Goal: Task Accomplishment & Management: Manage account settings

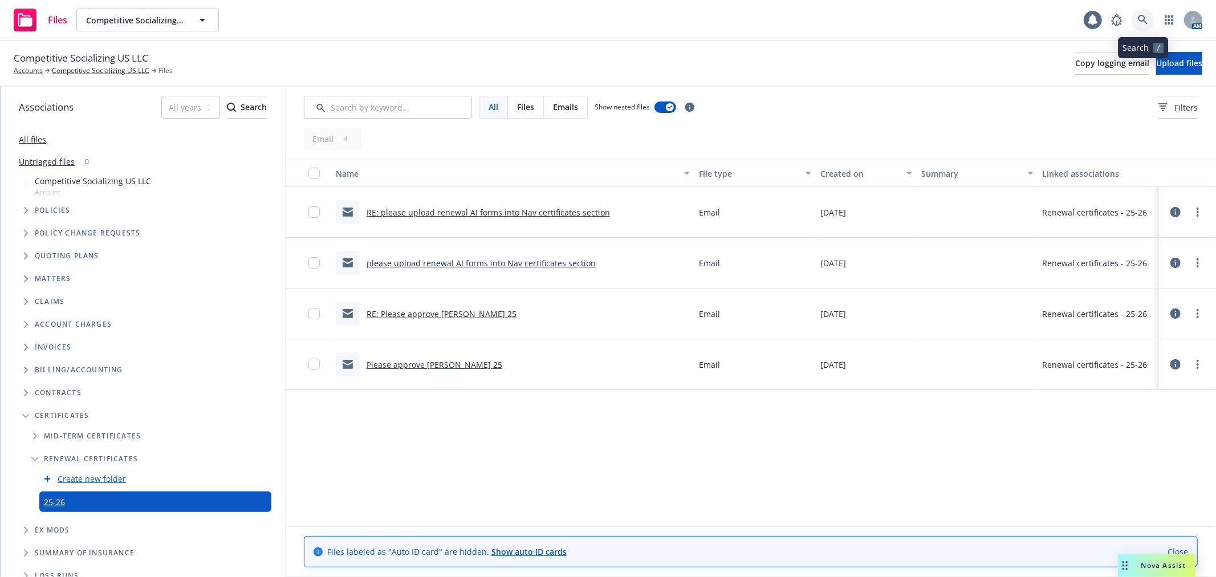
click at [1148, 23] on link at bounding box center [1142, 20] width 23 height 23
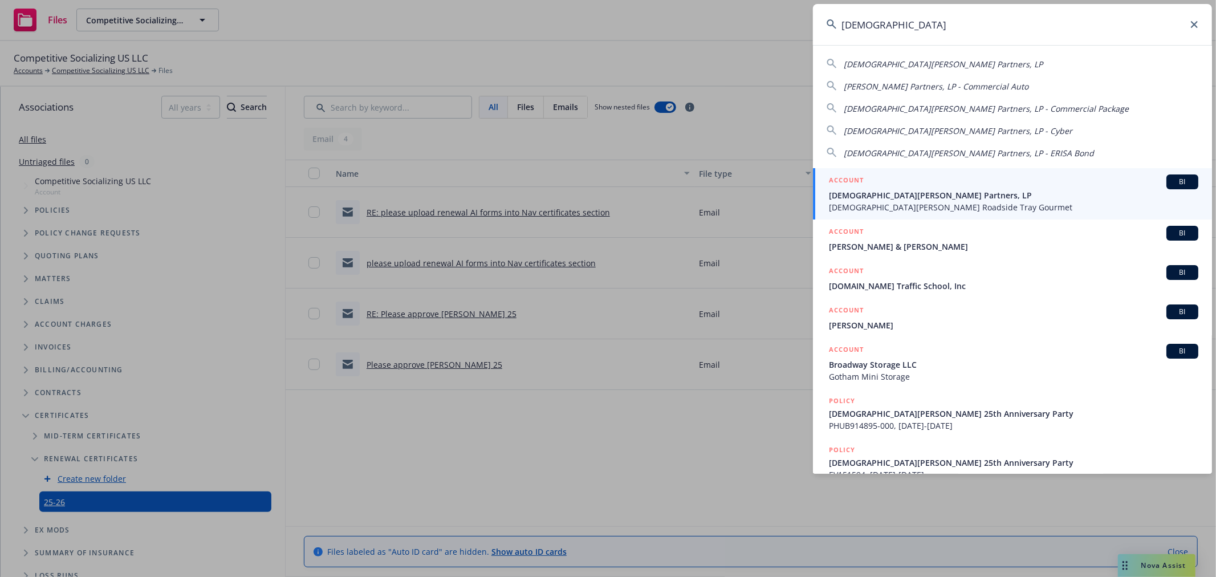
type input "gott"
click at [956, 184] on div "ACCOUNT BI" at bounding box center [1013, 181] width 369 height 15
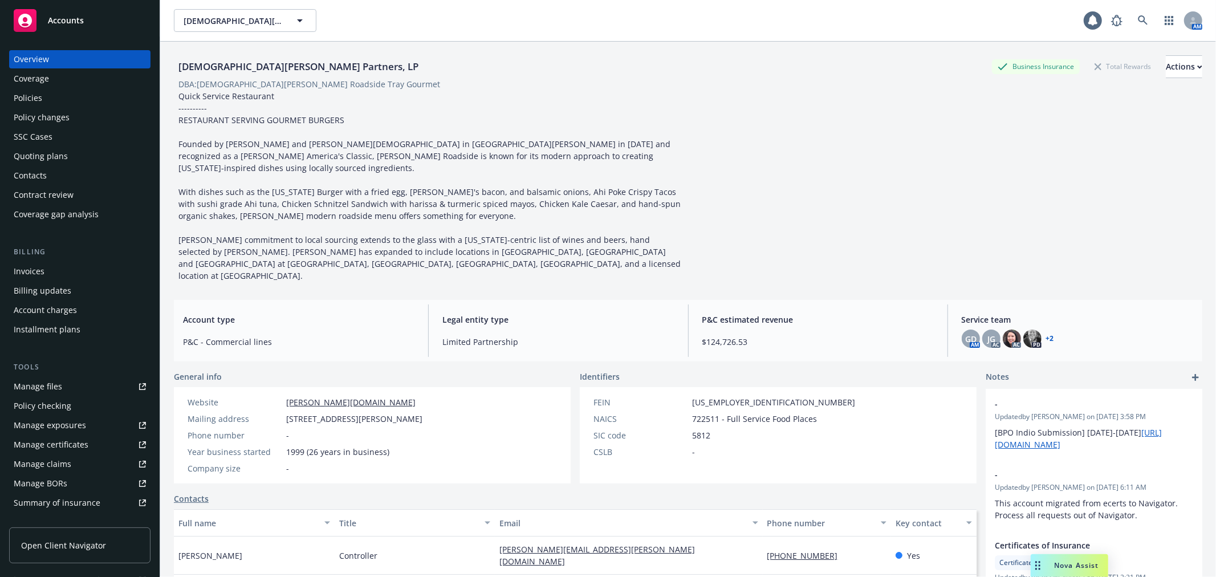
drag, startPoint x: 57, startPoint y: 113, endPoint x: 50, endPoint y: 120, distance: 10.1
click at [57, 115] on div "Policy changes" at bounding box center [42, 117] width 56 height 18
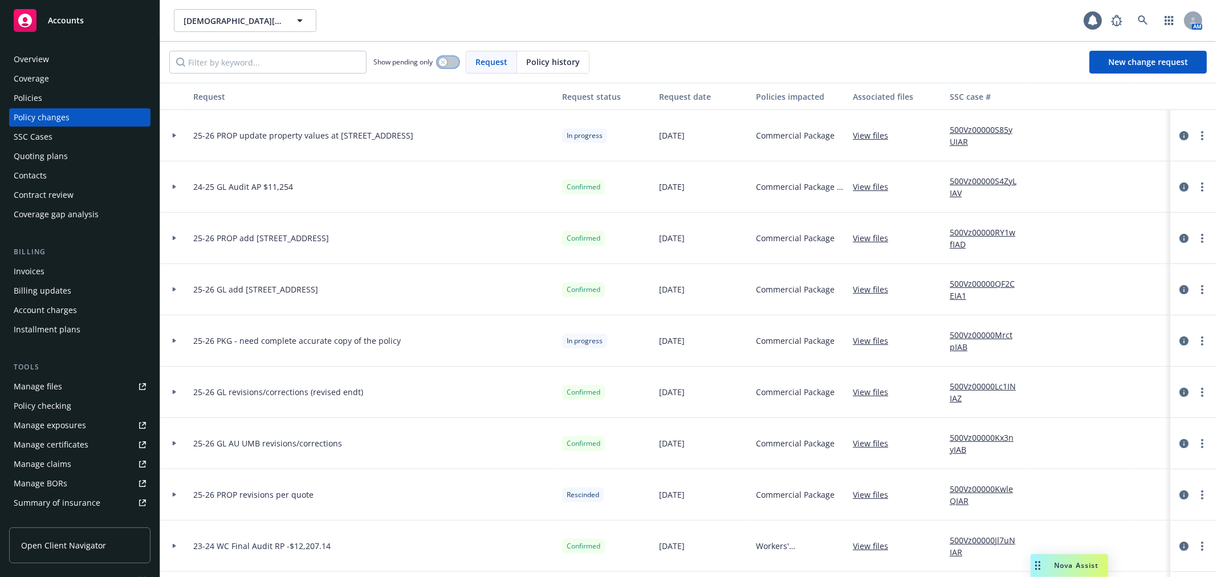
click at [449, 64] on button "button" at bounding box center [448, 61] width 22 height 11
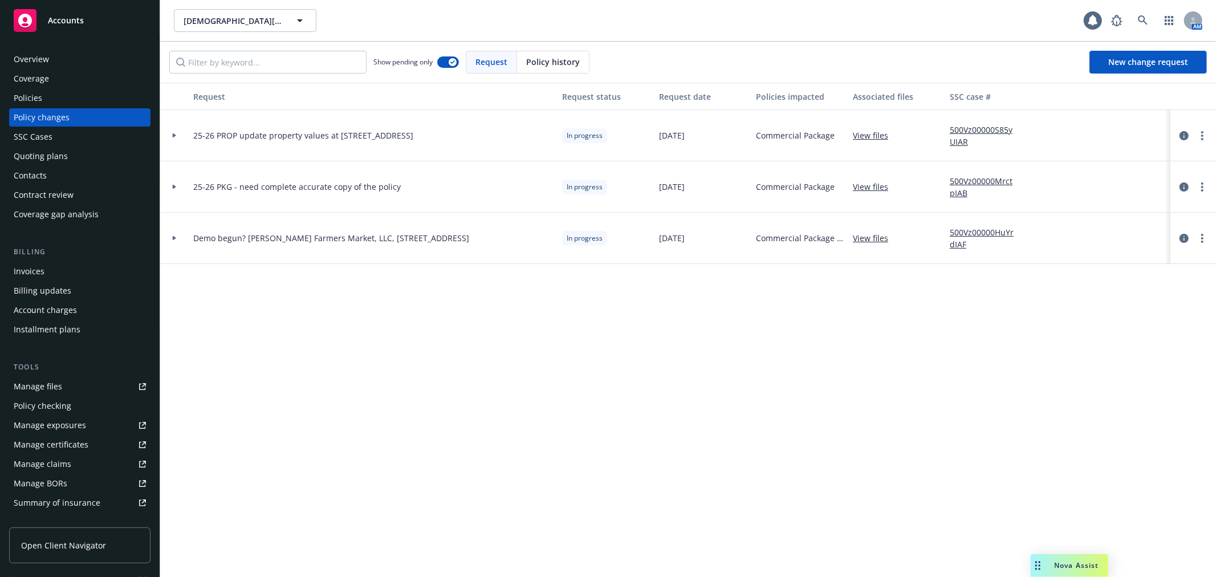
click at [84, 99] on div "Policies" at bounding box center [80, 98] width 132 height 18
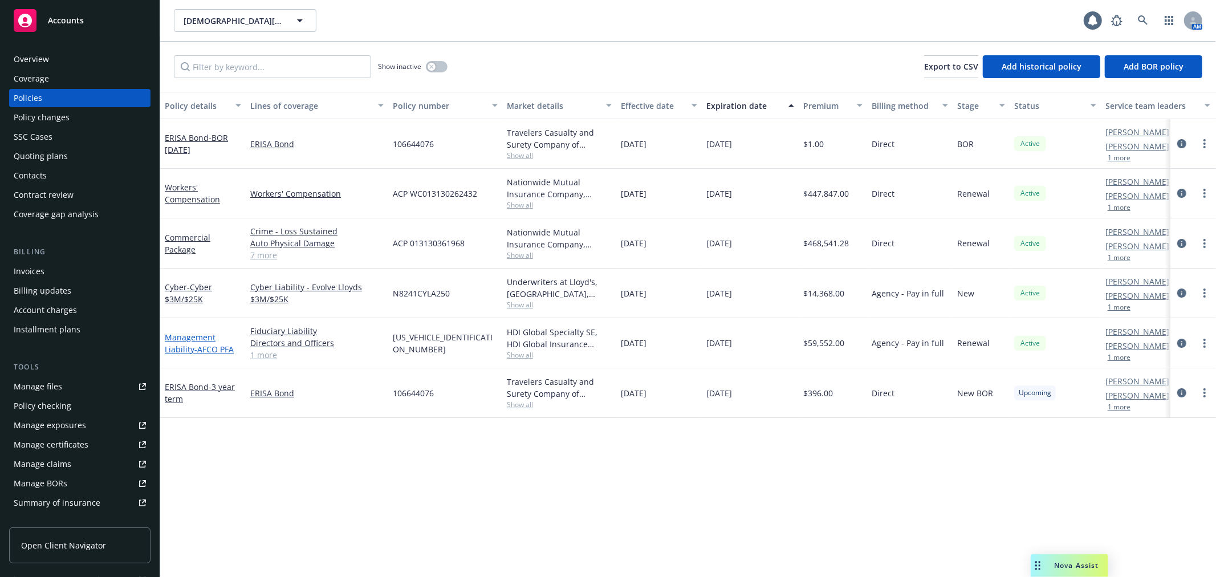
click at [195, 349] on span "- AFCO PFA" at bounding box center [213, 349] width 39 height 11
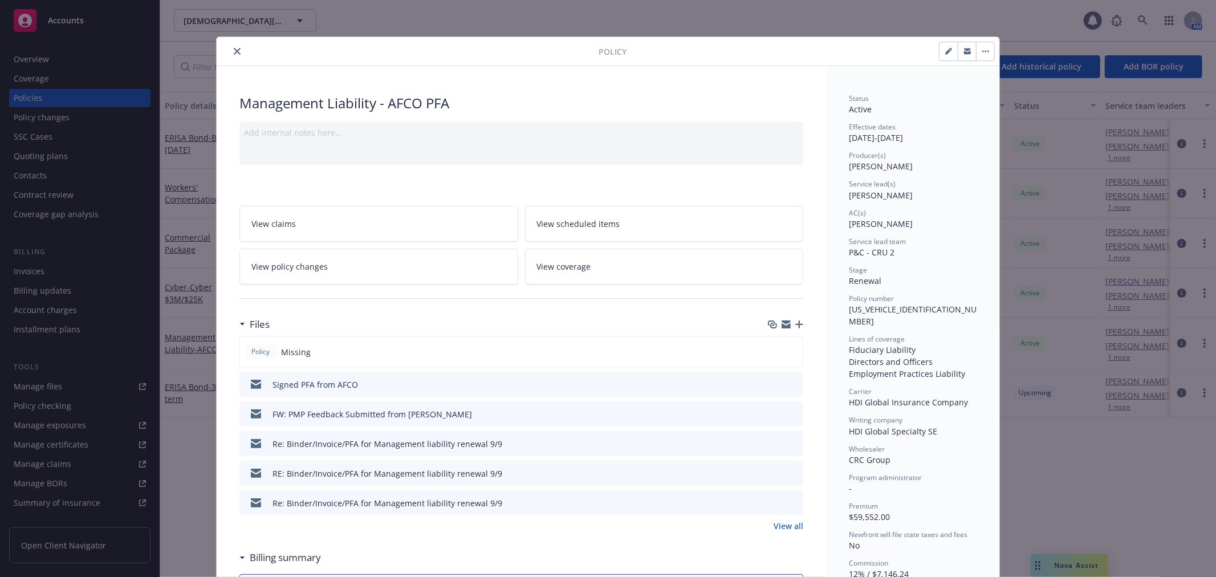
click at [795, 326] on icon "button" at bounding box center [799, 324] width 8 height 8
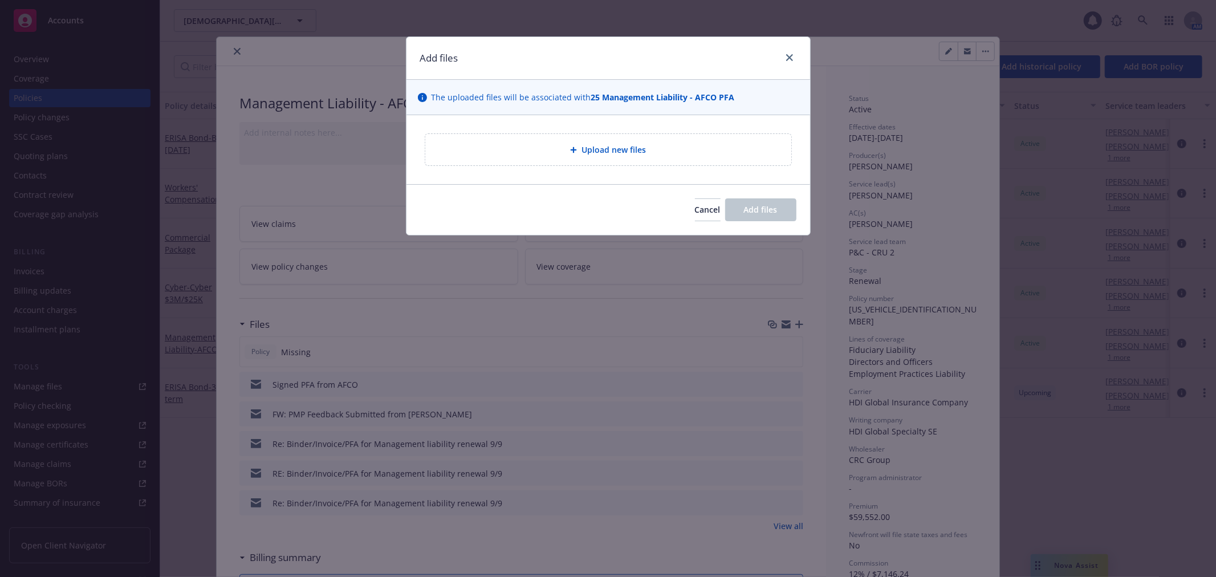
click at [577, 155] on div "Upload new files" at bounding box center [608, 149] width 348 height 13
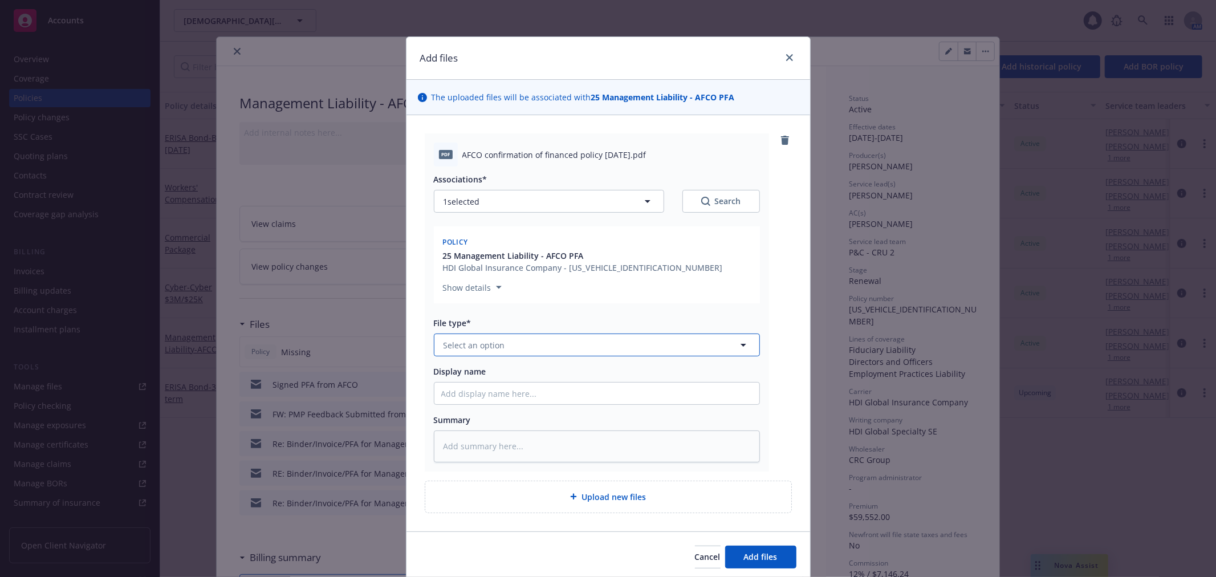
click at [516, 344] on button "Select an option" at bounding box center [597, 344] width 326 height 23
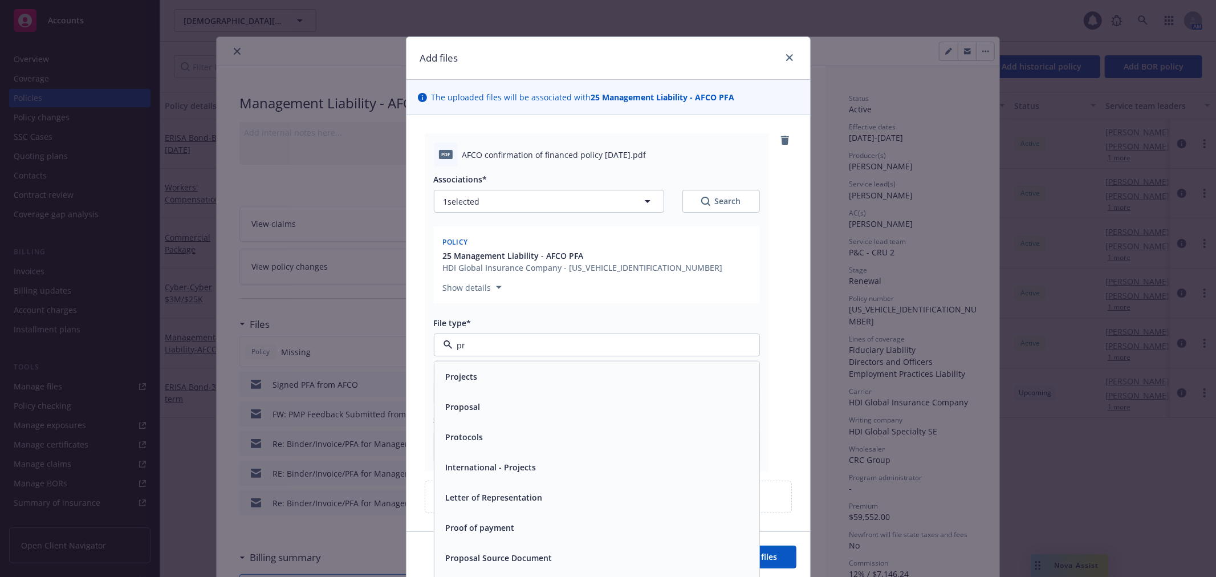
type input "pre"
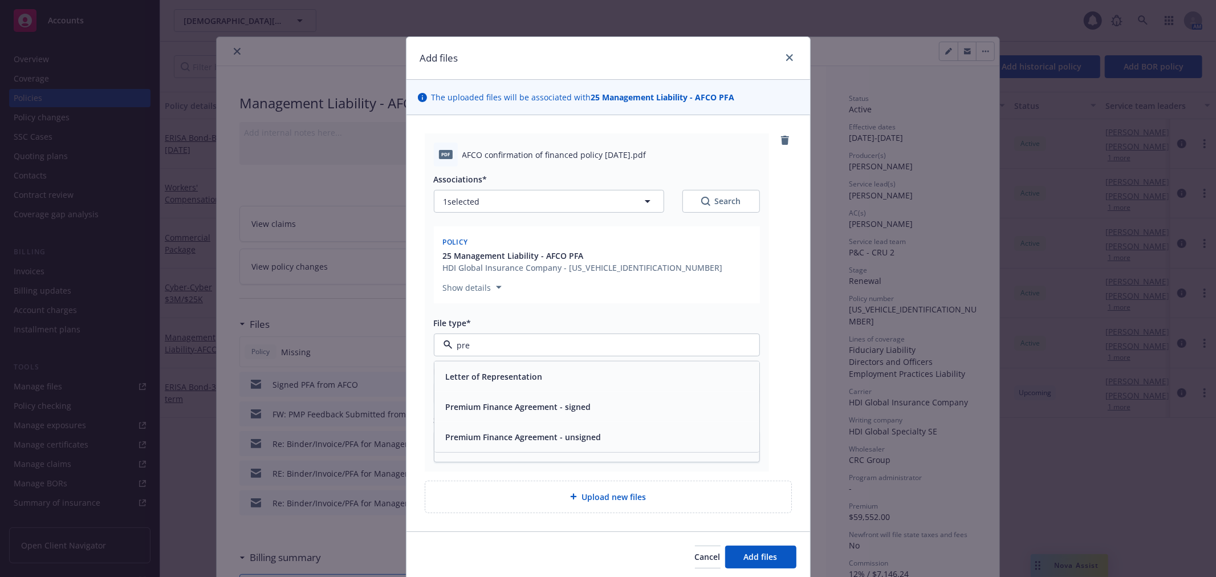
click at [561, 398] on div "Premium Finance Agreement - signed" at bounding box center [517, 406] width 152 height 17
click at [726, 345] on icon "clear selection" at bounding box center [729, 344] width 7 height 7
type textarea "x"
click at [708, 349] on button "Select an option" at bounding box center [597, 344] width 326 height 23
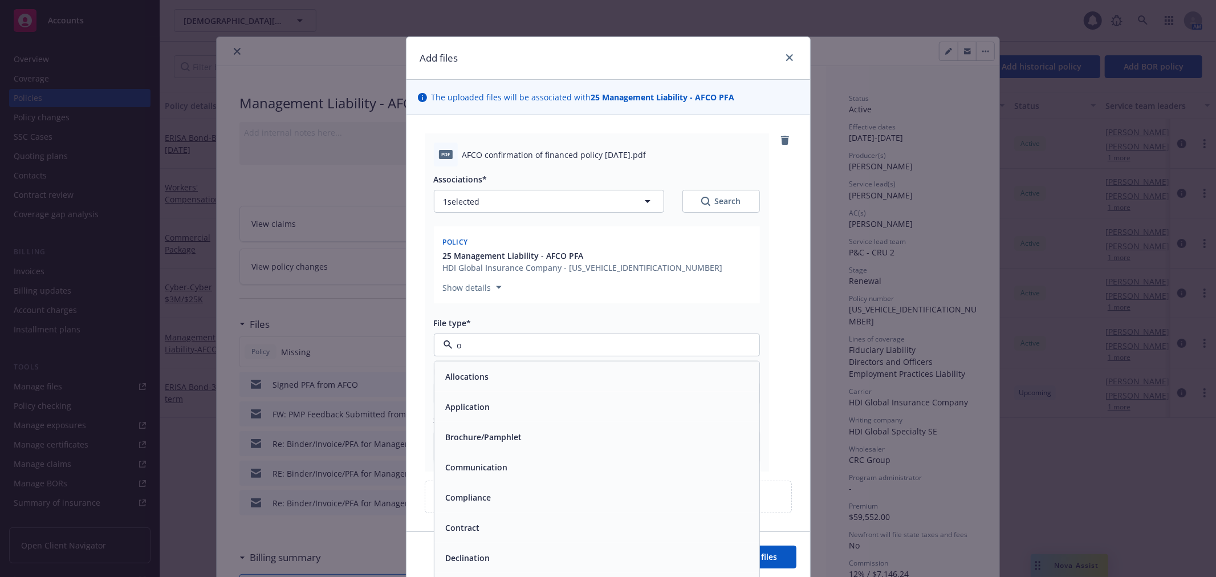
type input "ot"
click at [559, 398] on div "Other" at bounding box center [596, 406] width 311 height 17
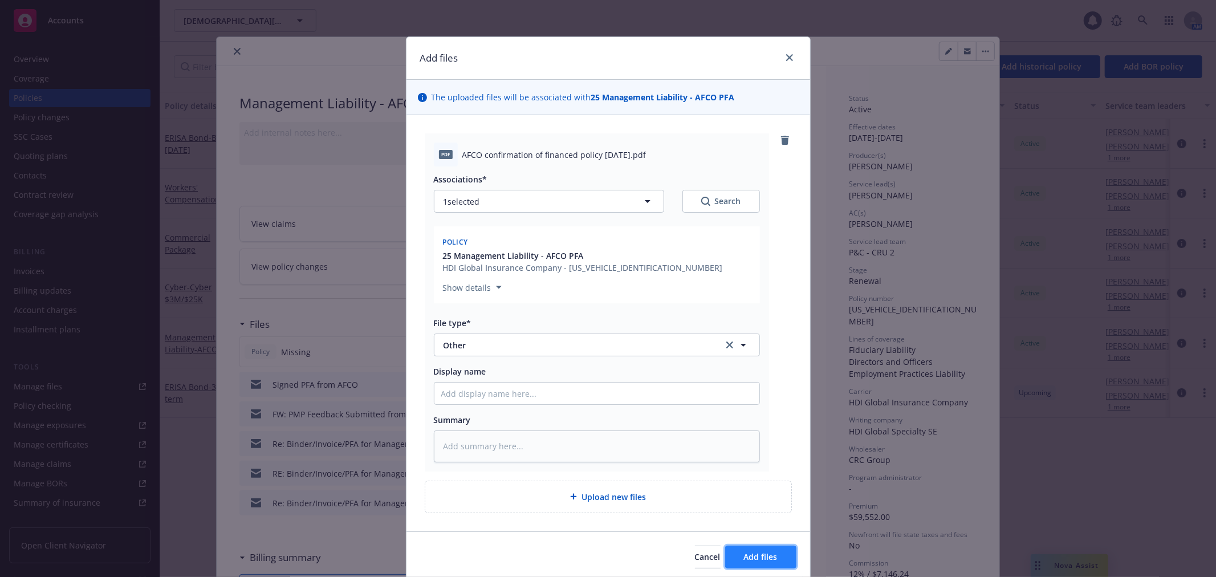
click at [773, 551] on button "Add files" at bounding box center [760, 556] width 71 height 23
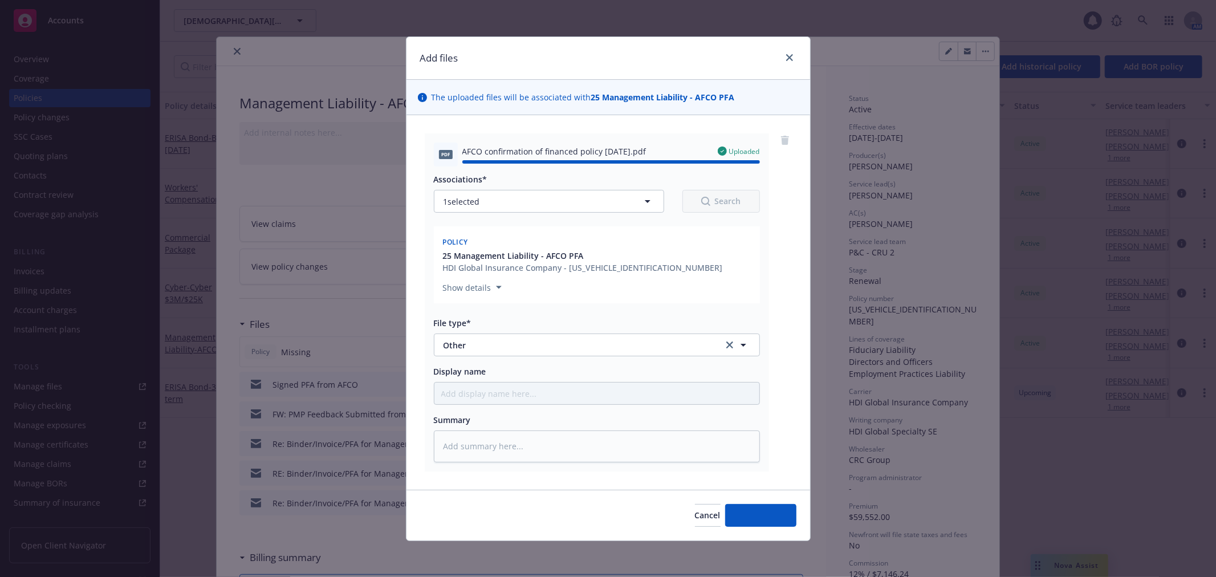
type textarea "x"
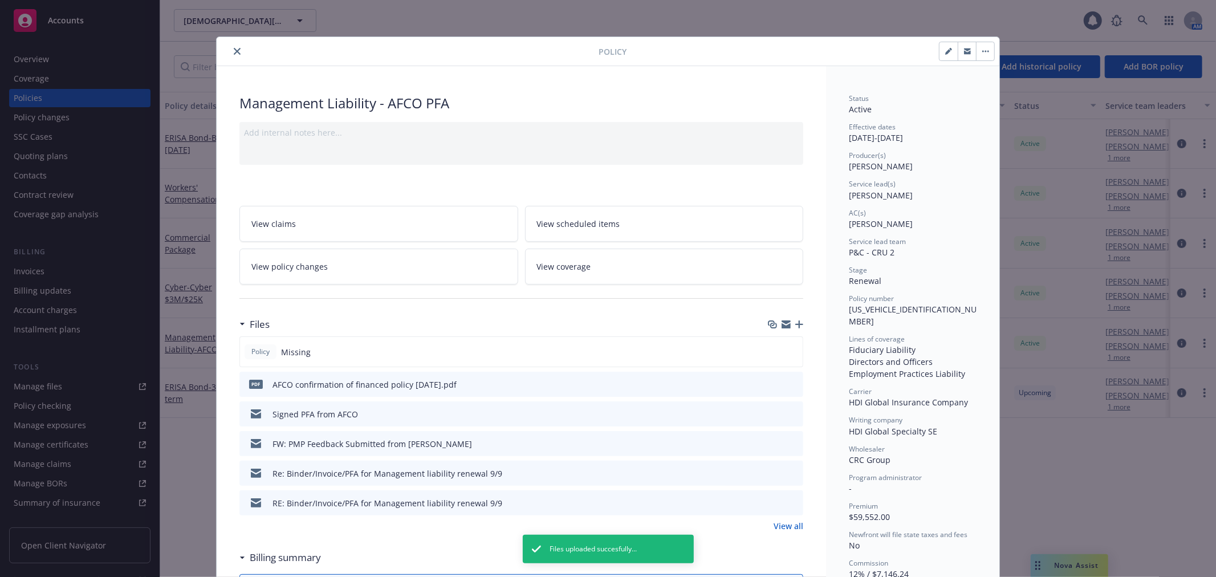
drag, startPoint x: 231, startPoint y: 52, endPoint x: 226, endPoint y: 81, distance: 29.0
click at [234, 52] on icon "close" at bounding box center [237, 51] width 7 height 7
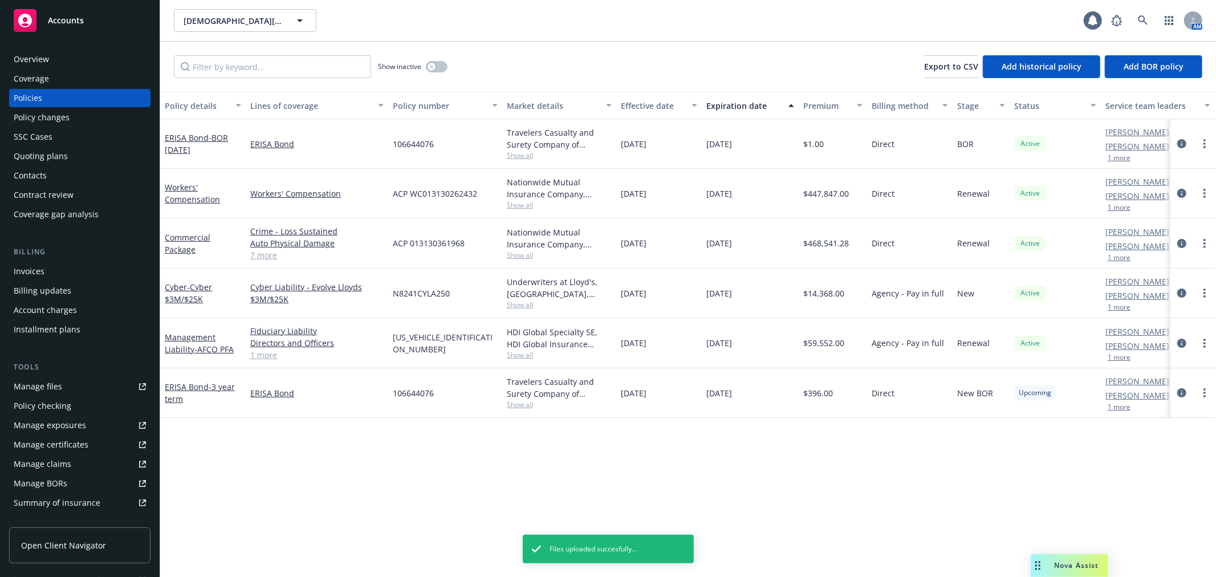
click at [111, 137] on div "SSC Cases" at bounding box center [80, 137] width 132 height 18
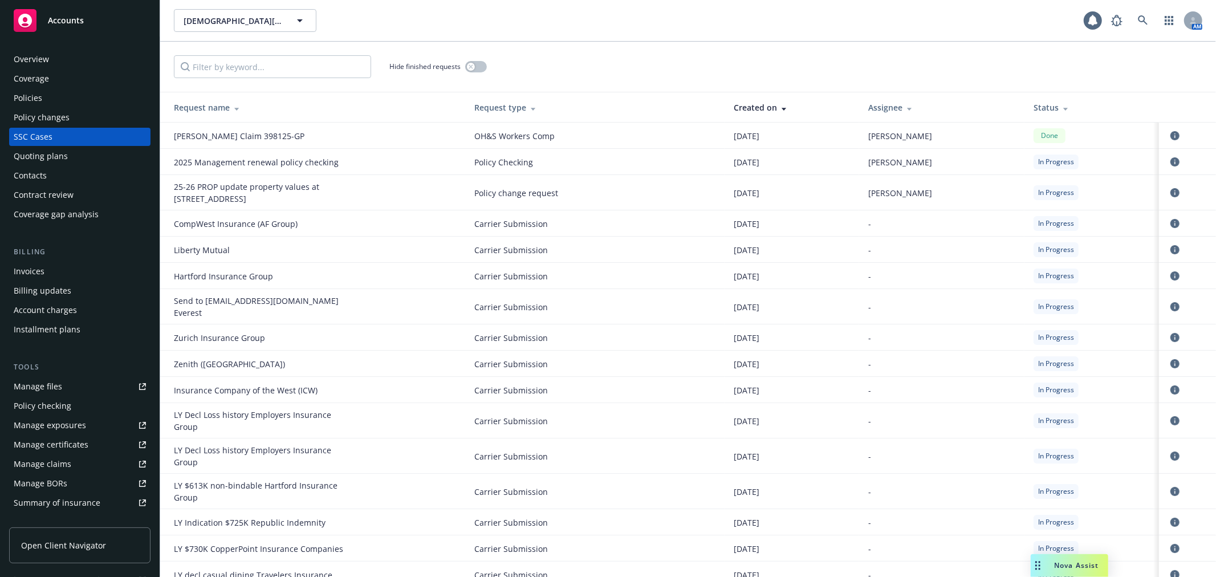
click at [1038, 107] on div "Status" at bounding box center [1091, 107] width 116 height 12
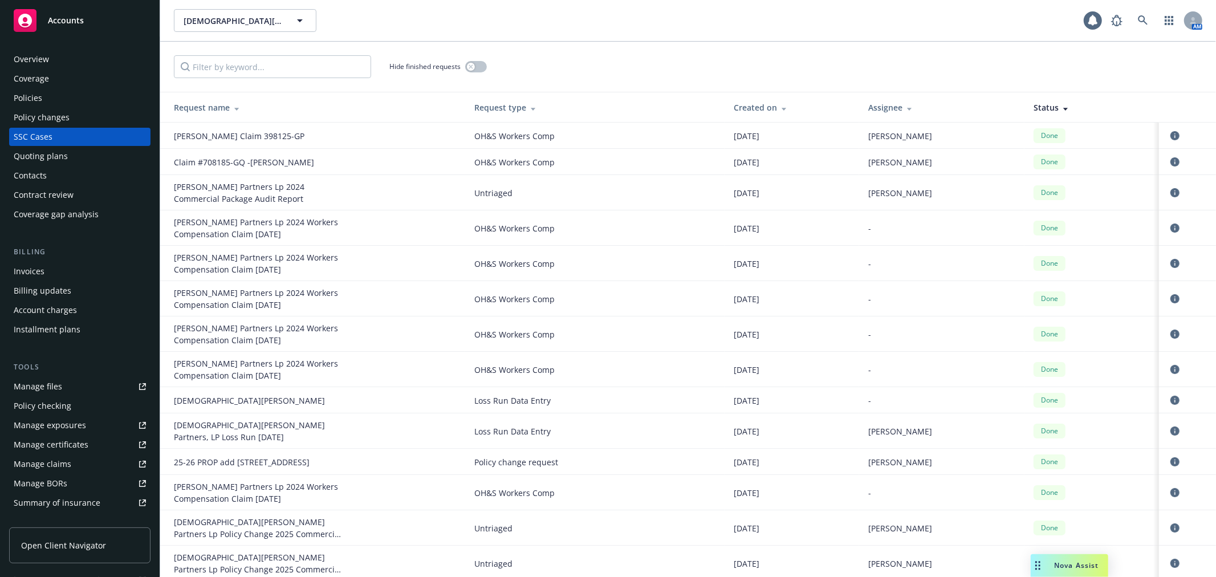
click at [1038, 107] on div "Status" at bounding box center [1091, 107] width 116 height 12
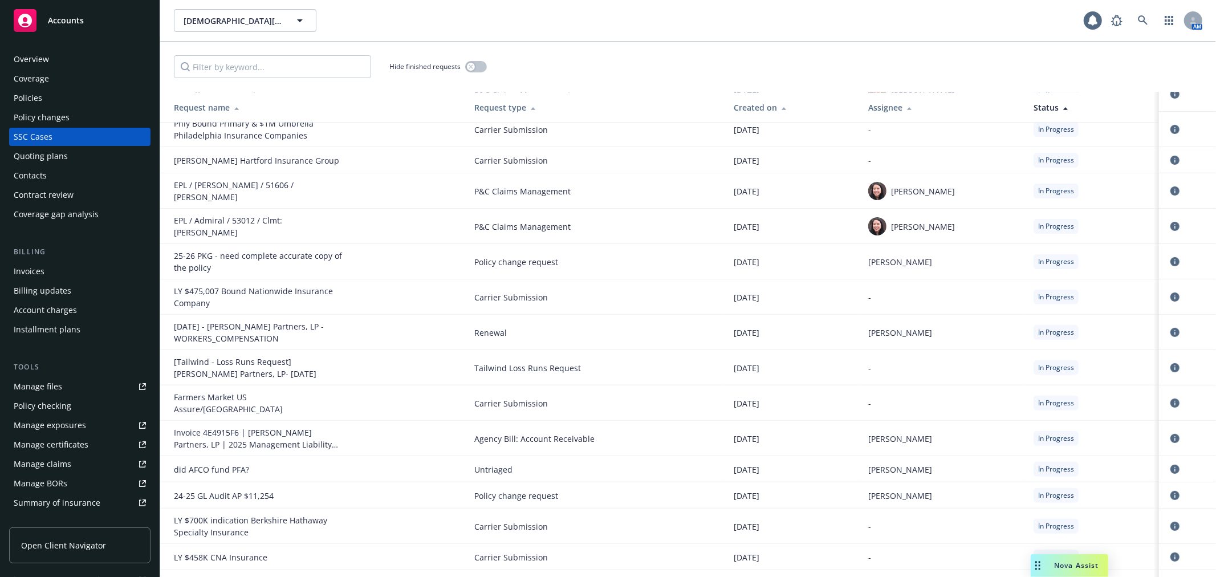
scroll to position [253, 0]
click at [1170, 464] on icon "circleInformation" at bounding box center [1174, 468] width 9 height 9
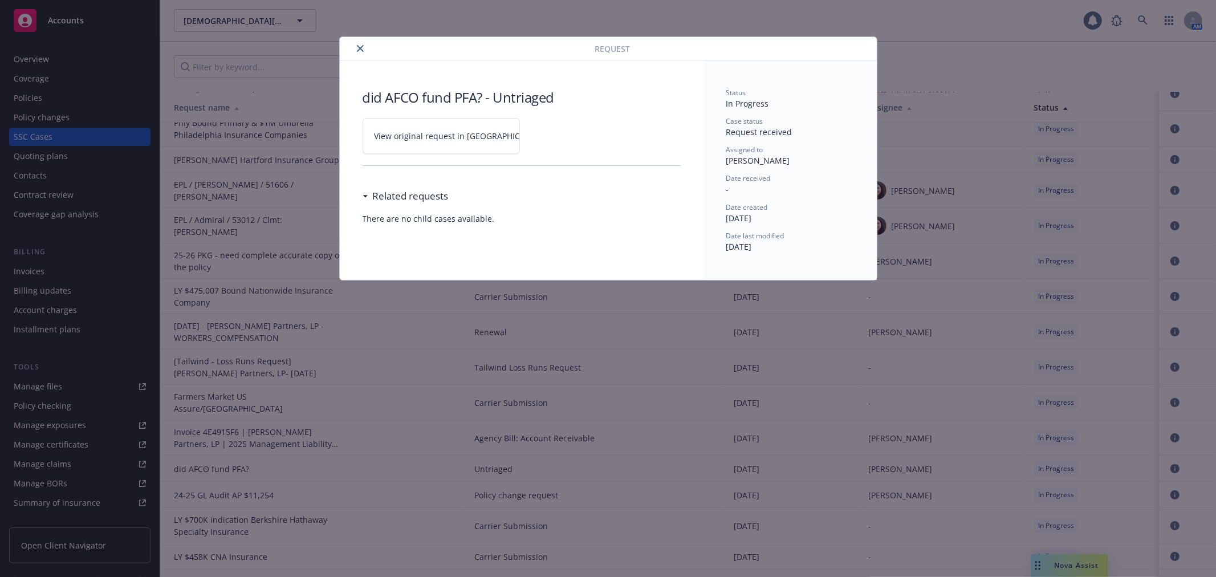
click at [463, 142] on link "View original request in SSC" at bounding box center [441, 136] width 157 height 36
click at [361, 46] on icon "close" at bounding box center [360, 48] width 7 height 7
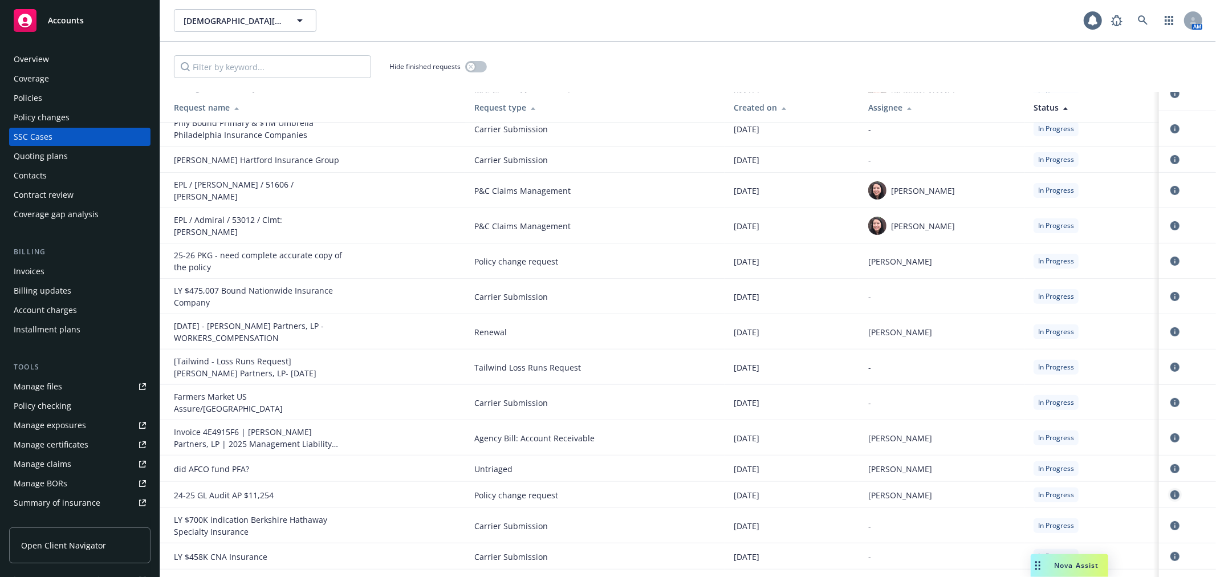
click at [1170, 490] on icon "circleInformation" at bounding box center [1174, 494] width 9 height 9
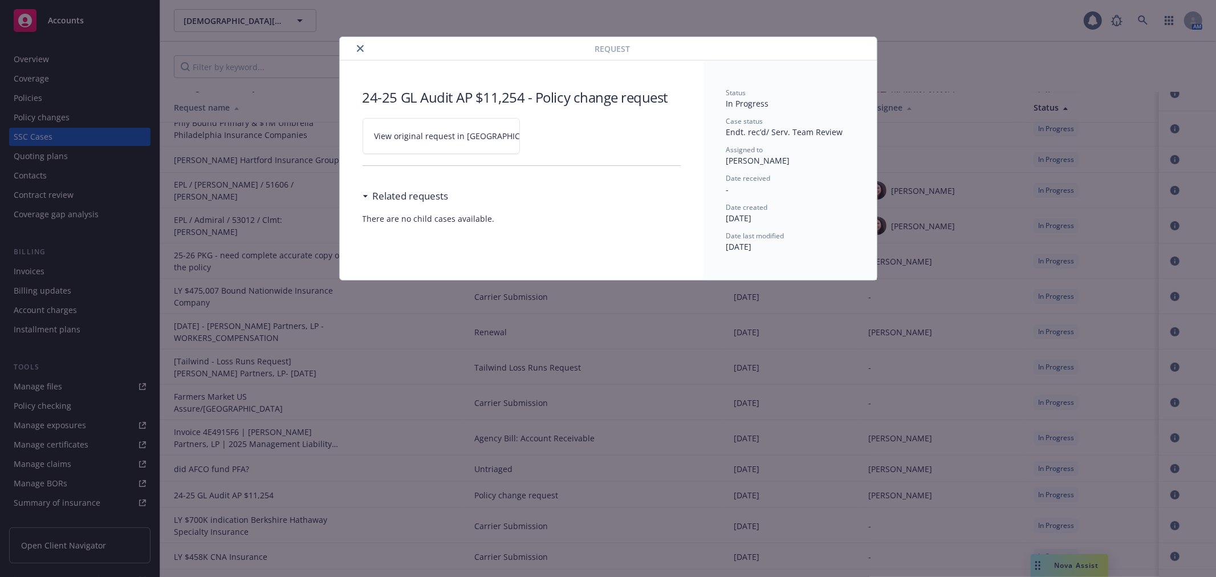
click at [399, 139] on span "View original request in SSC" at bounding box center [460, 136] width 173 height 12
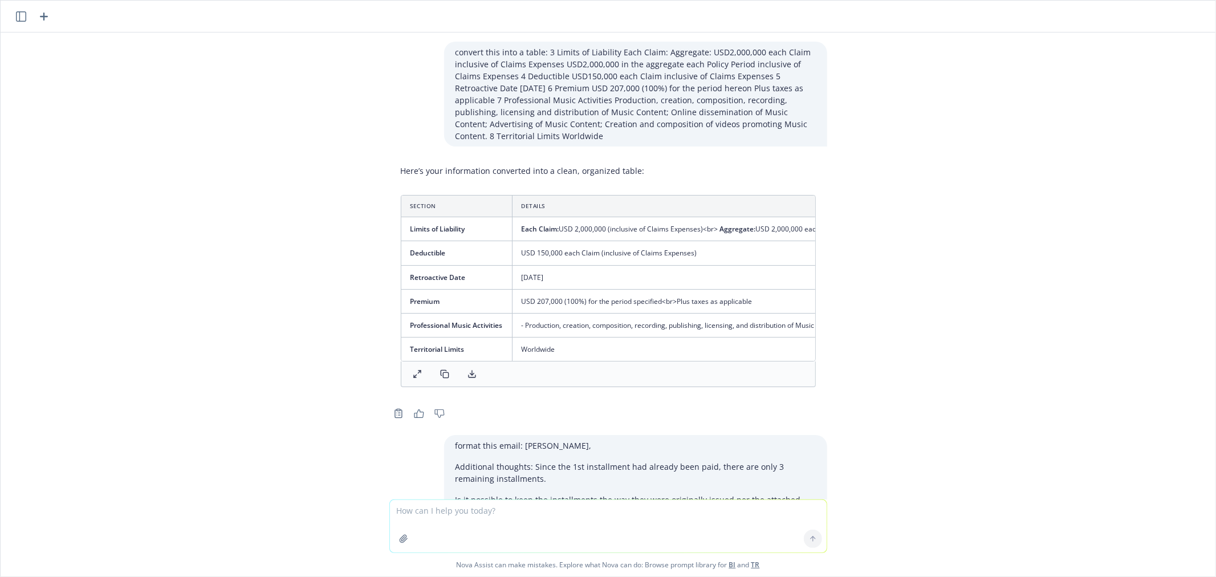
scroll to position [309, 0]
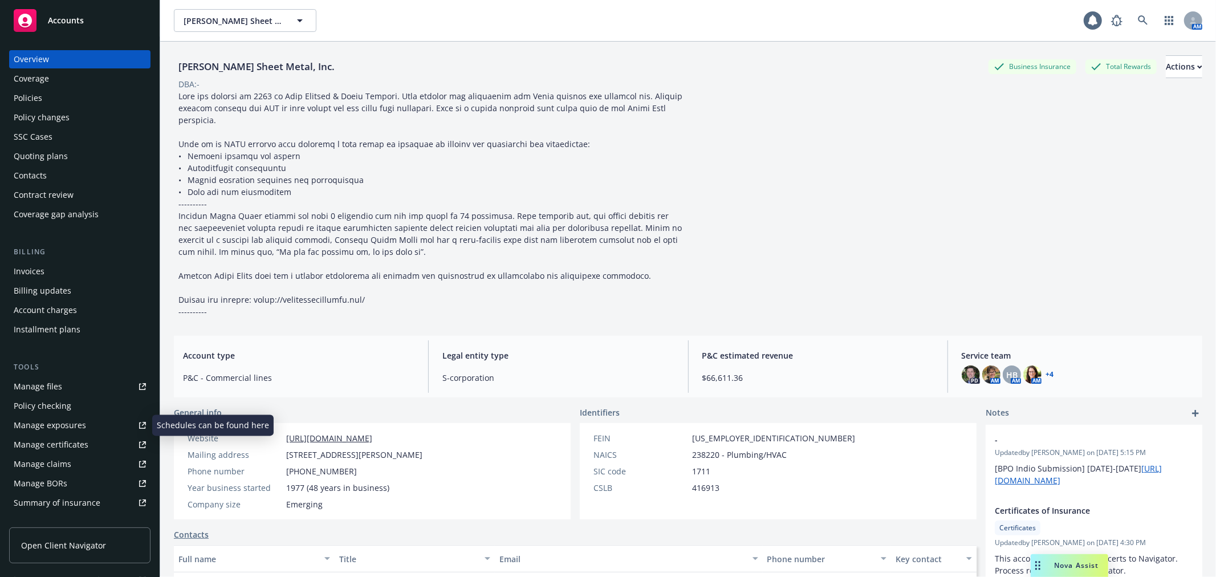
click at [86, 439] on link "Manage certificates" at bounding box center [79, 444] width 141 height 18
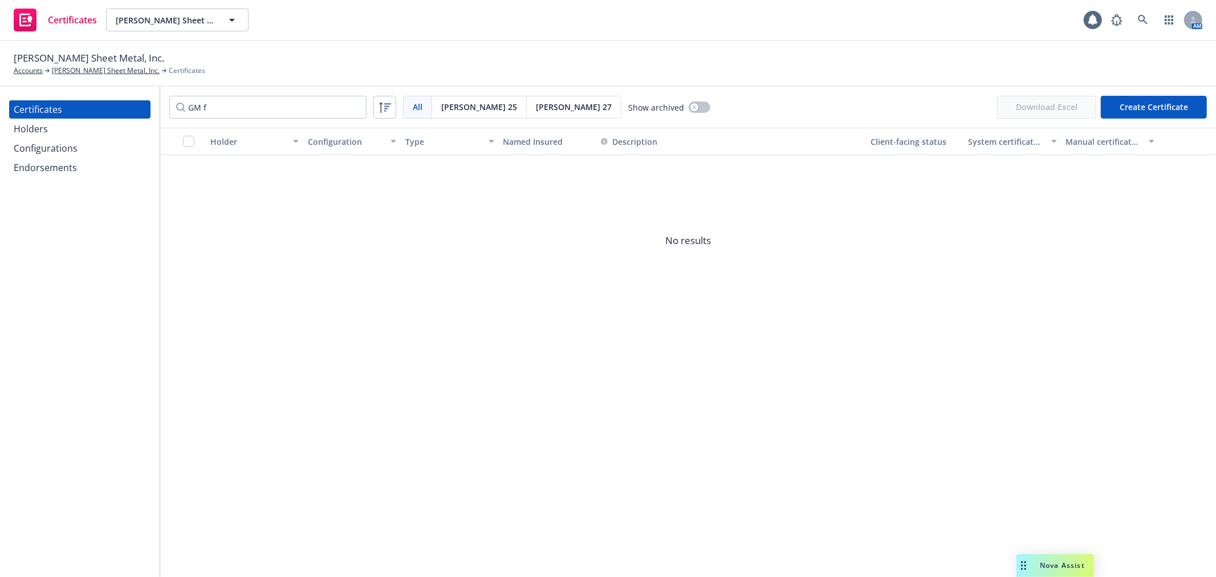
drag, startPoint x: 194, startPoint y: 105, endPoint x: 180, endPoint y: 105, distance: 13.7
click at [188, 105] on input "GM f" at bounding box center [267, 107] width 197 height 23
click at [180, 105] on input "GM f" at bounding box center [267, 107] width 197 height 23
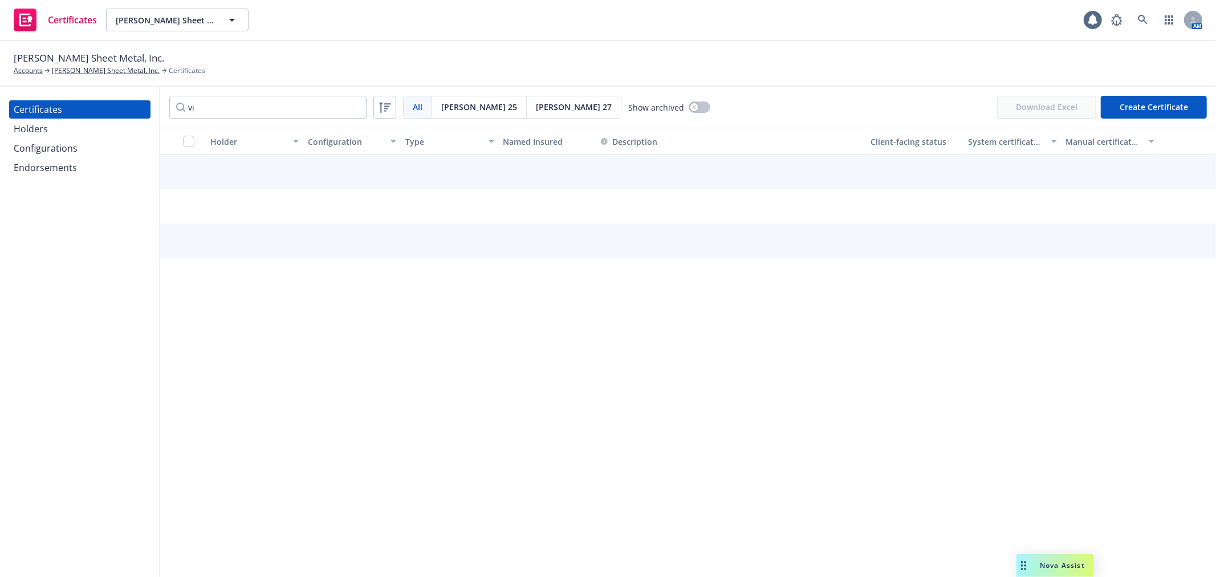
type input "v"
type input "loss pay"
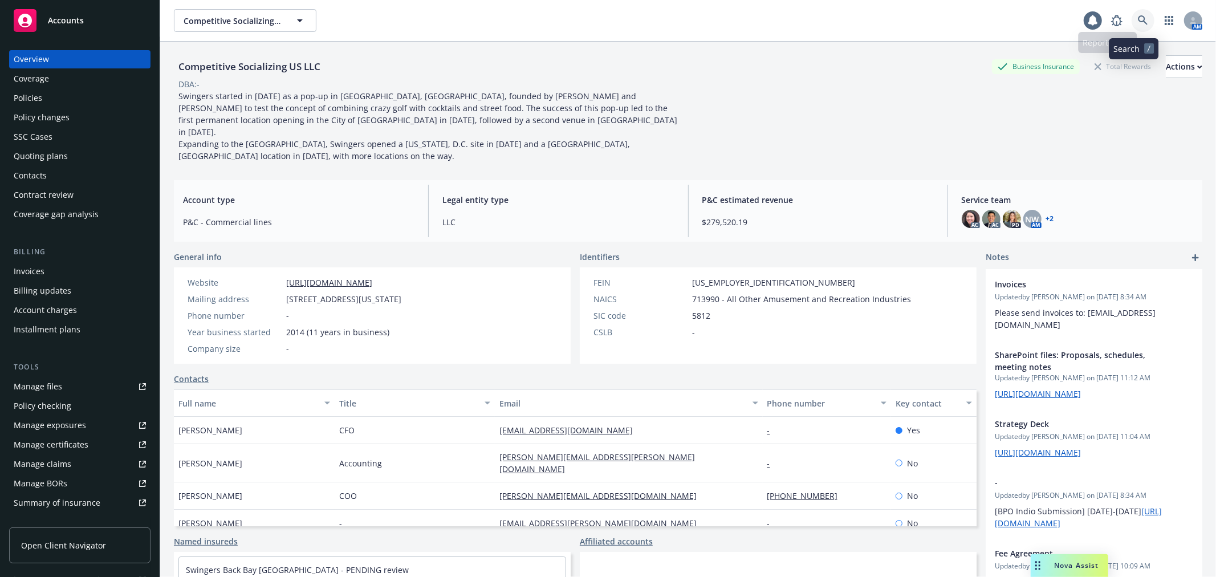
click at [1135, 29] on link at bounding box center [1142, 20] width 23 height 23
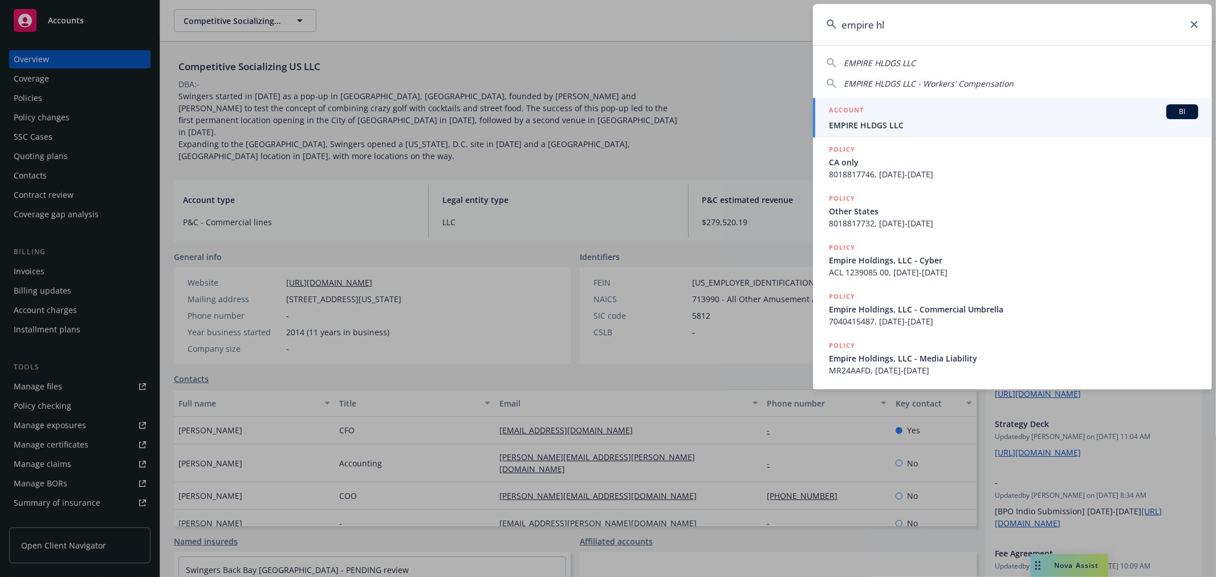
type input "empire hl"
click at [944, 116] on div "ACCOUNT BI" at bounding box center [1013, 111] width 369 height 15
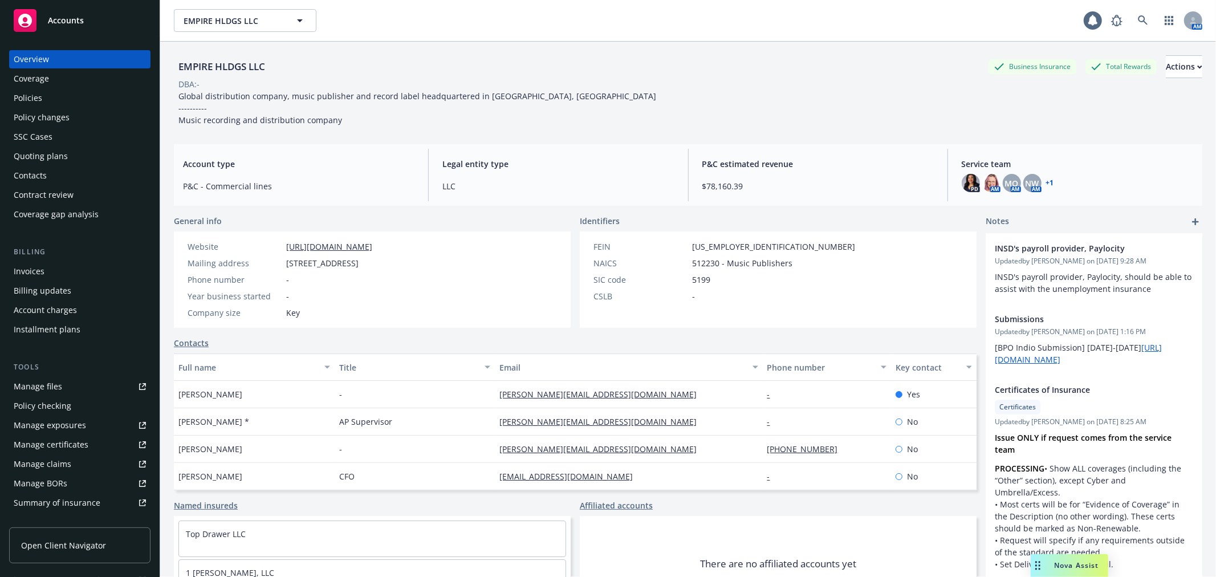
click at [77, 439] on div "Manage certificates" at bounding box center [51, 444] width 75 height 18
click at [94, 383] on link "Manage files" at bounding box center [79, 386] width 141 height 18
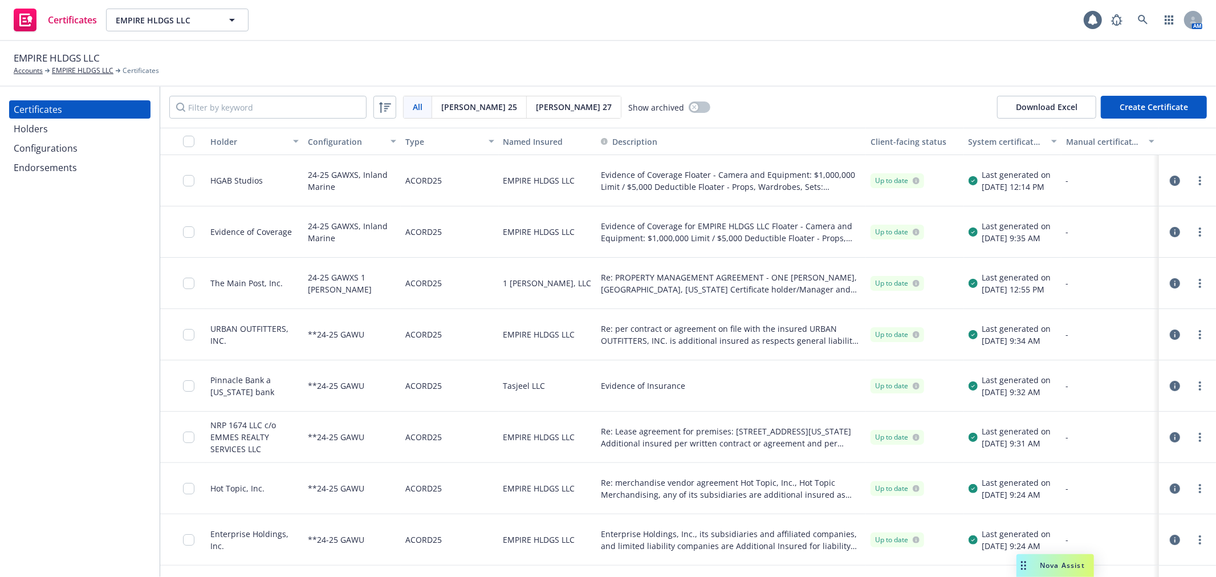
click at [77, 121] on div "Holders" at bounding box center [80, 129] width 132 height 18
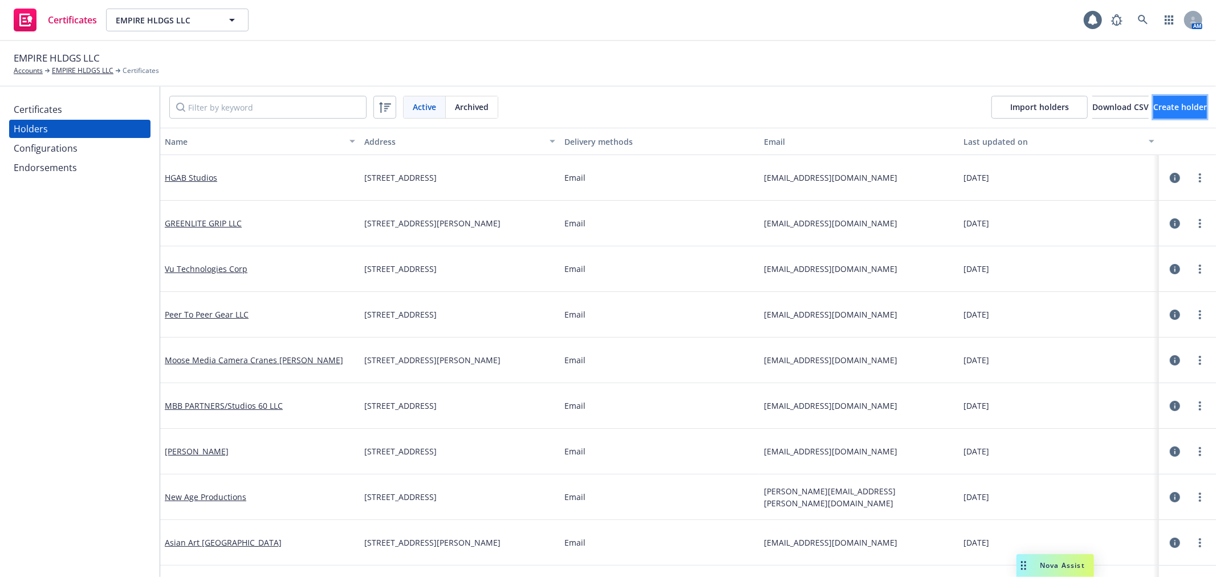
click at [1153, 107] on span "Create holder" at bounding box center [1180, 106] width 54 height 11
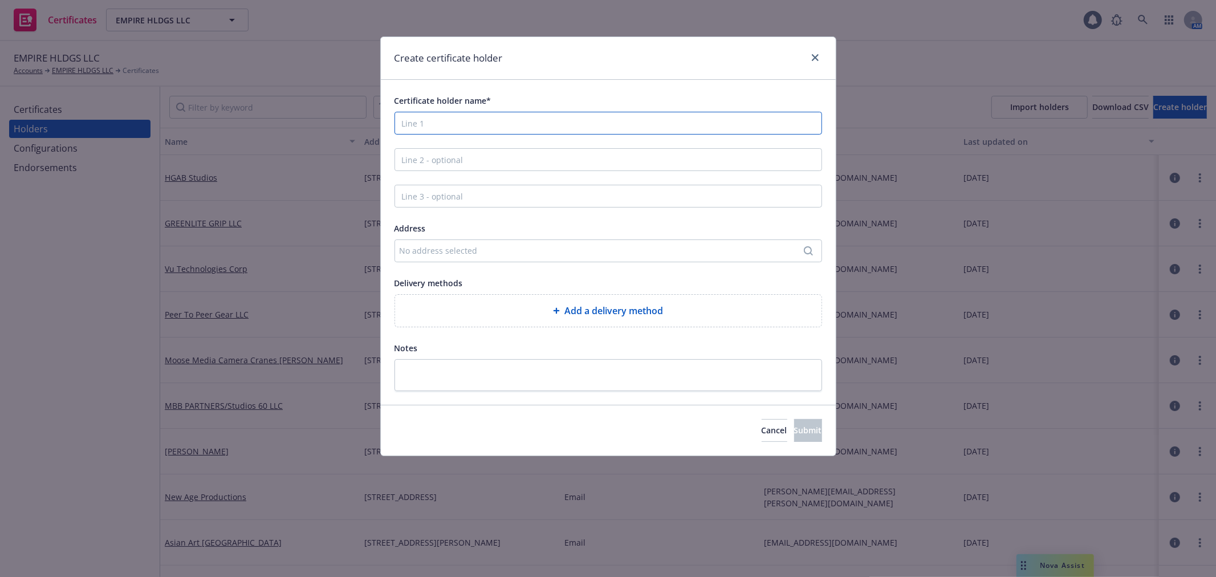
click at [559, 130] on input "Certificate holder name*" at bounding box center [607, 123] width 427 height 23
paste input "[PERSON_NAME] and [PERSON_NAME]"
type input "[PERSON_NAME] and [PERSON_NAME]"
click at [482, 160] on input "Line 2 - optional" at bounding box center [607, 159] width 427 height 23
paste input "SALT House Trust"
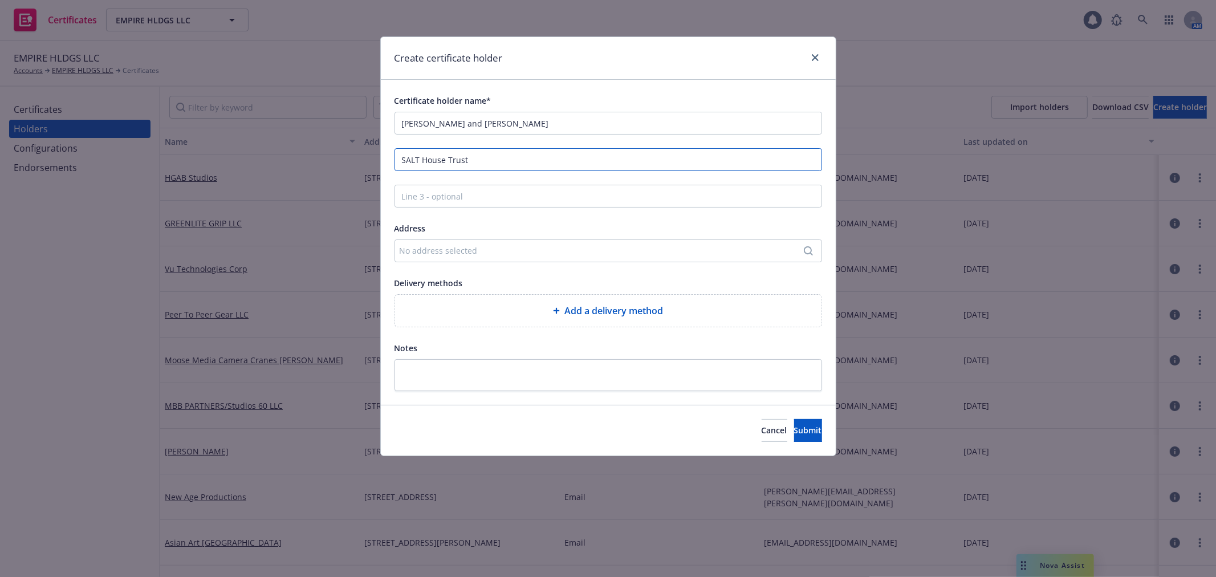
type input "SALT House Trust"
click at [504, 254] on div "No address selected" at bounding box center [603, 251] width 406 height 12
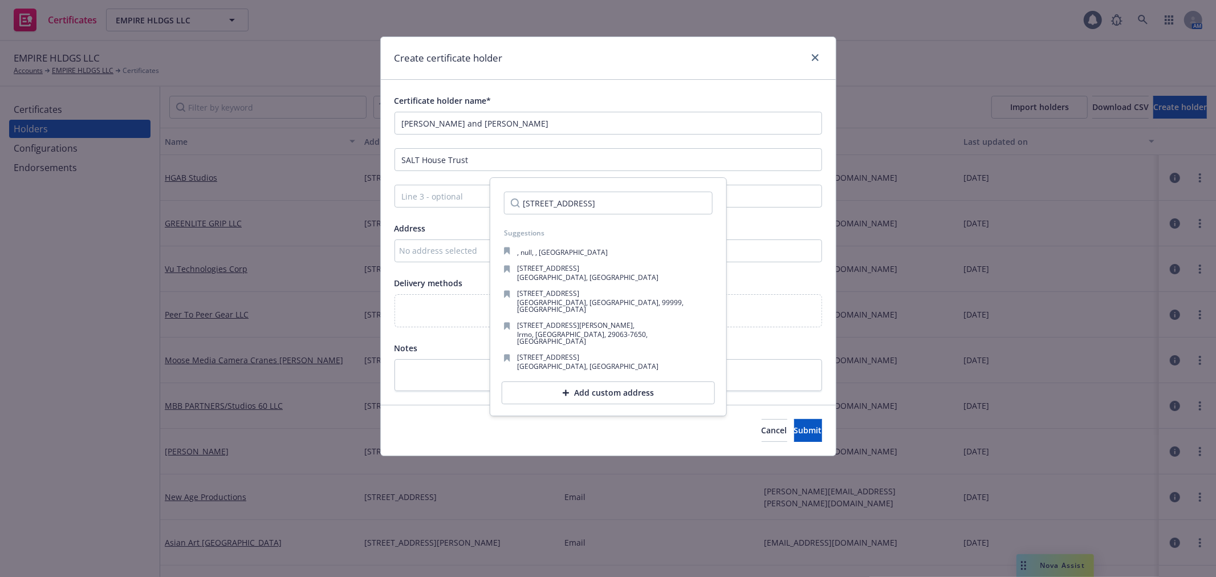
scroll to position [0, 2]
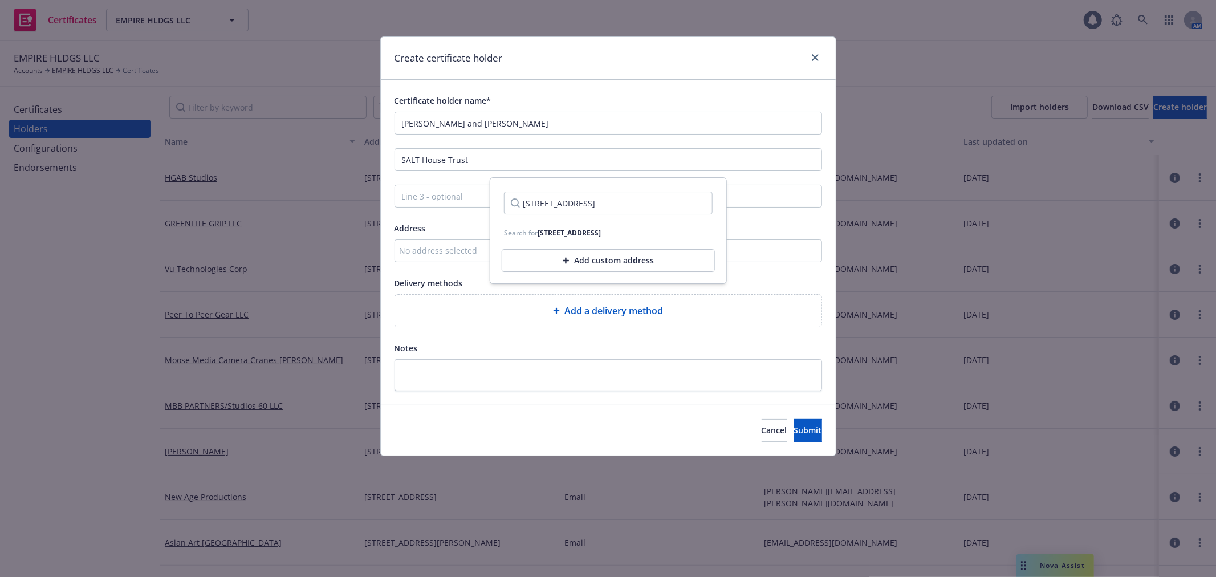
type input "24141 Saddle Peak Road, Topanga, CA 90290"
click at [601, 259] on div "Add custom address" at bounding box center [608, 260] width 213 height 23
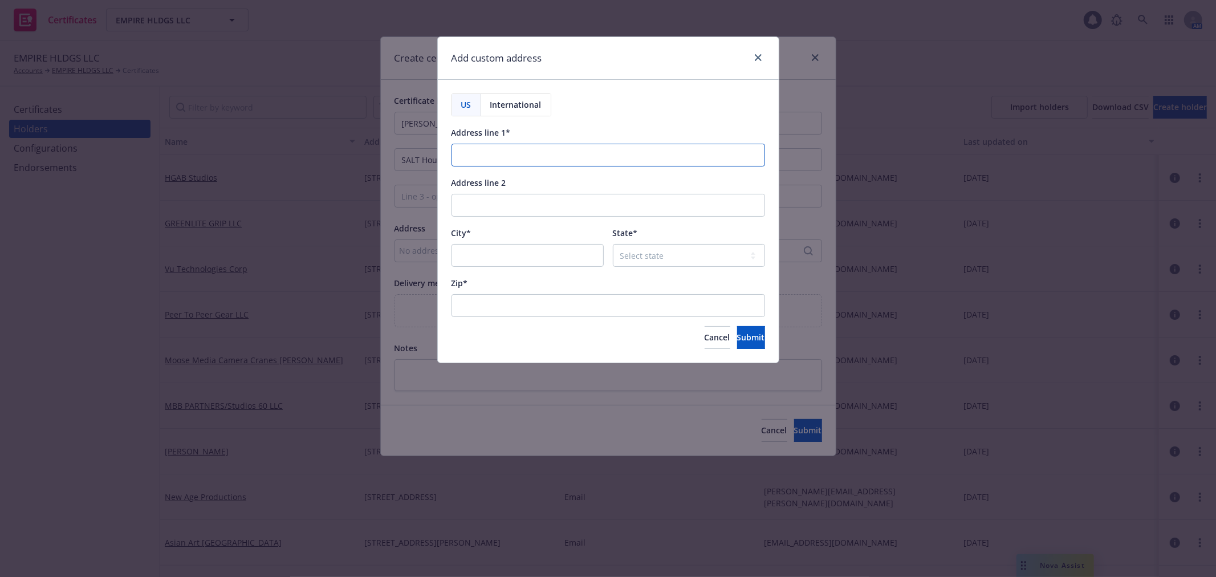
click at [544, 156] on input "Address line 1*" at bounding box center [607, 155] width 313 height 23
paste input "24141 Saddle Peak Road, Topanga, CA 90290"
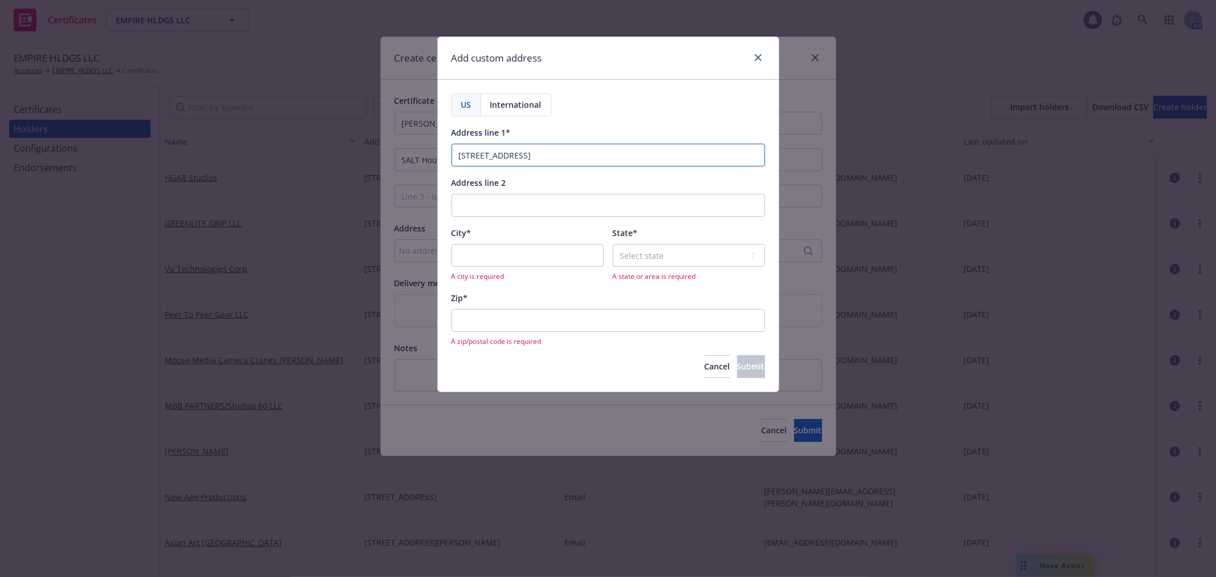
click at [561, 153] on input "24141 Saddle Peak Road, Topanga, CA 90290" at bounding box center [607, 155] width 313 height 23
type input "24141 Saddle Peak Road, , CA 90290"
paste input "Topanga"
type input "Topanga"
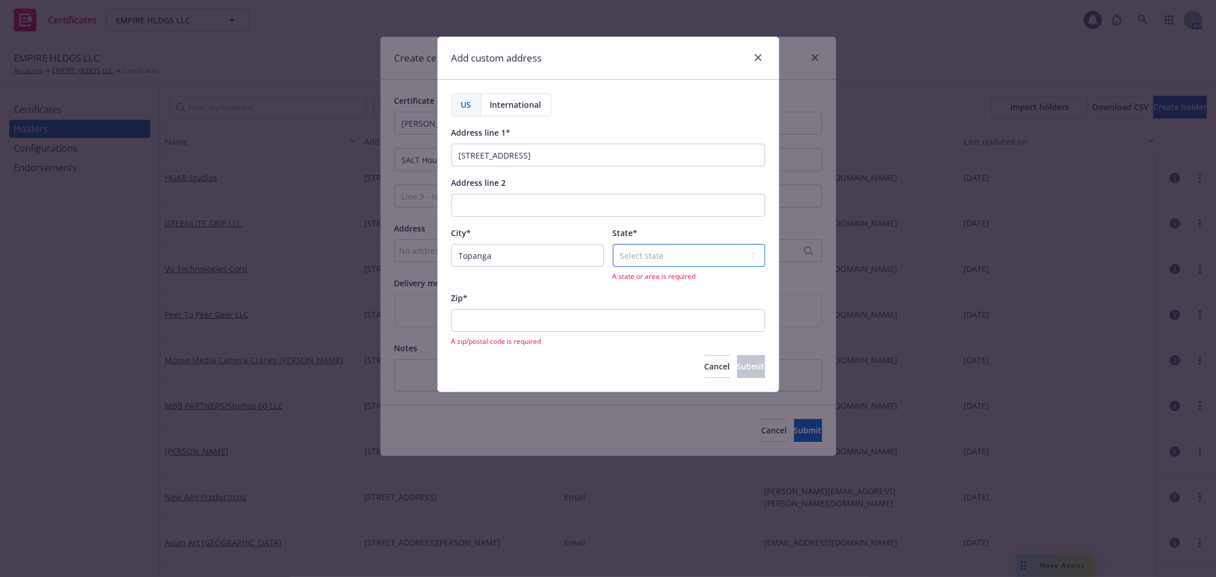
select select "CA"
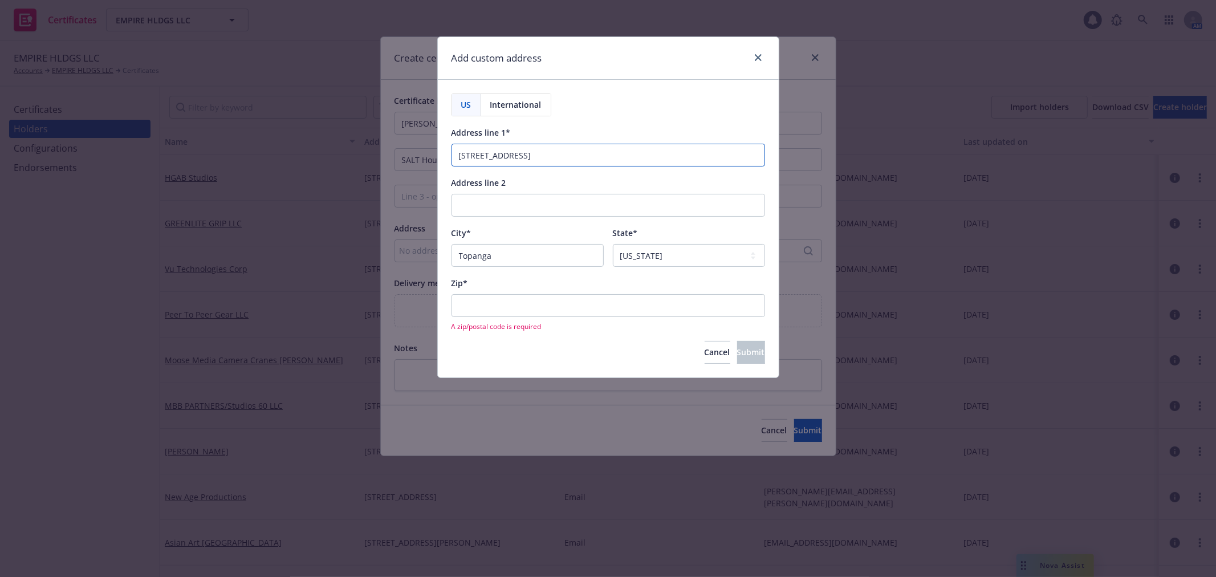
click at [576, 152] on input "24141 Saddle Peak Road, , CA 90290" at bounding box center [607, 155] width 313 height 23
type input "24141 Saddle Peak Road"
paste input "90290"
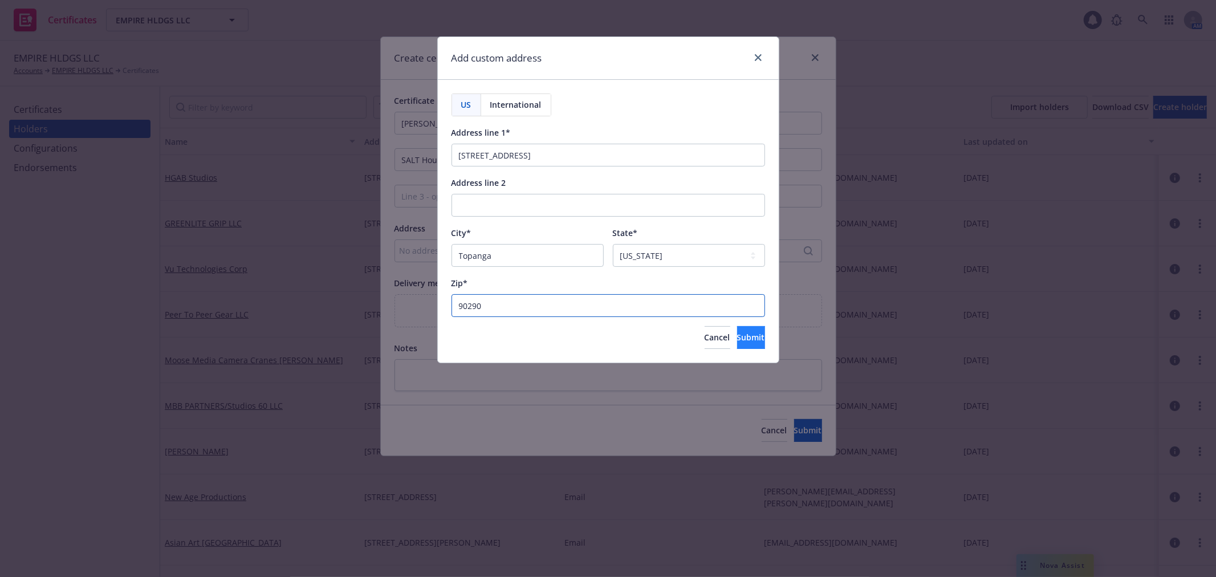
type input "90290"
drag, startPoint x: 724, startPoint y: 340, endPoint x: 730, endPoint y: 402, distance: 63.0
click at [737, 340] on span "Submit" at bounding box center [751, 337] width 28 height 11
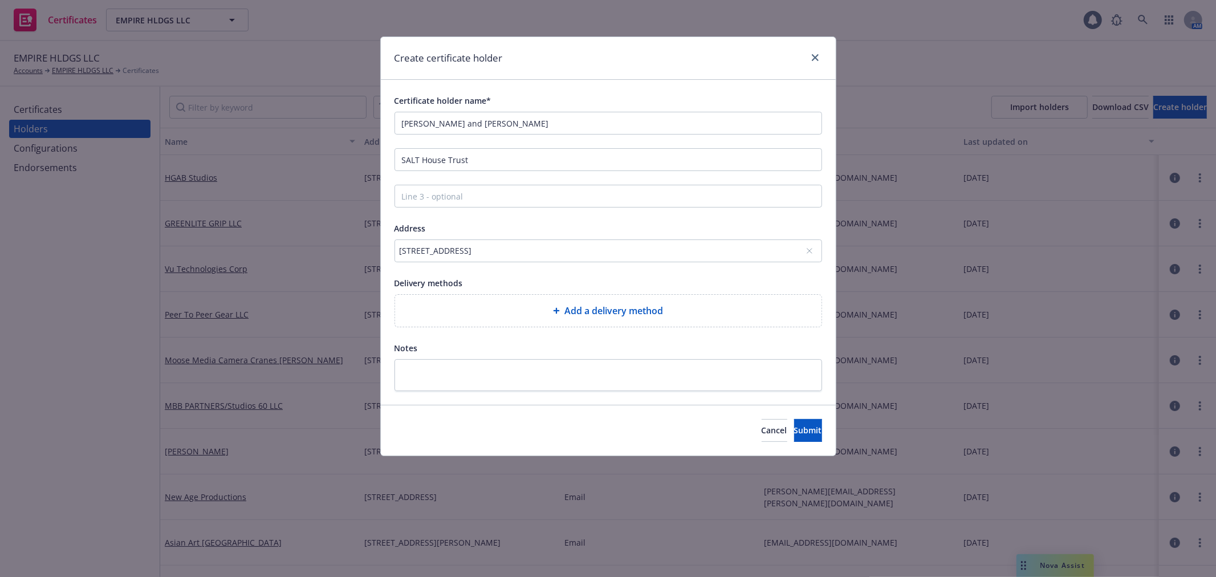
click at [645, 320] on div "Add a delivery method" at bounding box center [608, 311] width 426 height 32
select select "EMAIL"
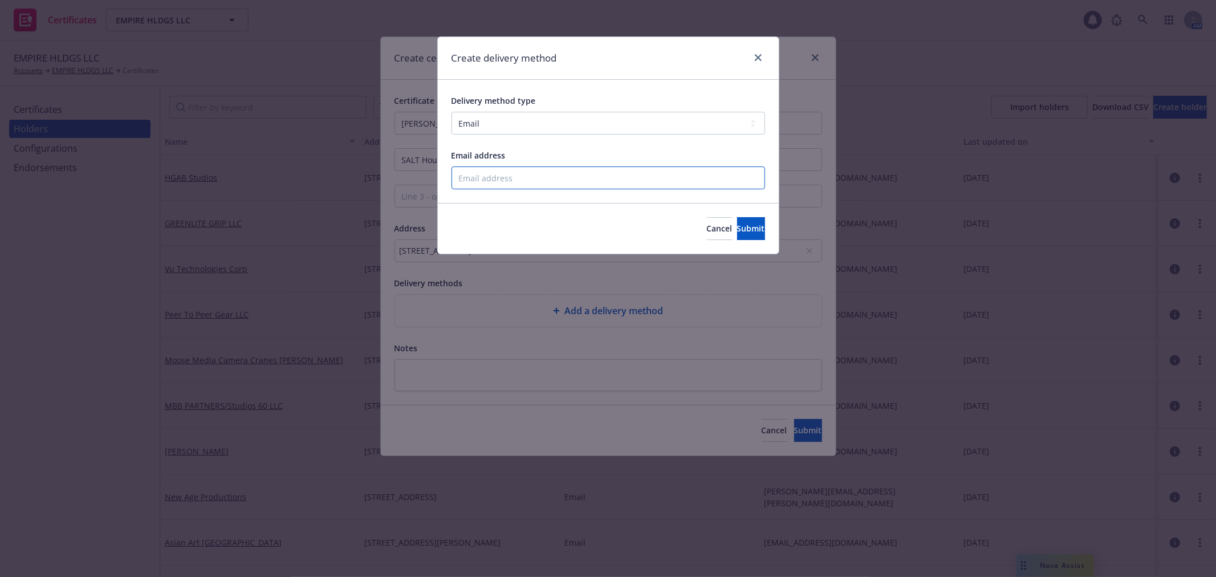
click at [534, 173] on input "Email address" at bounding box center [607, 177] width 313 height 23
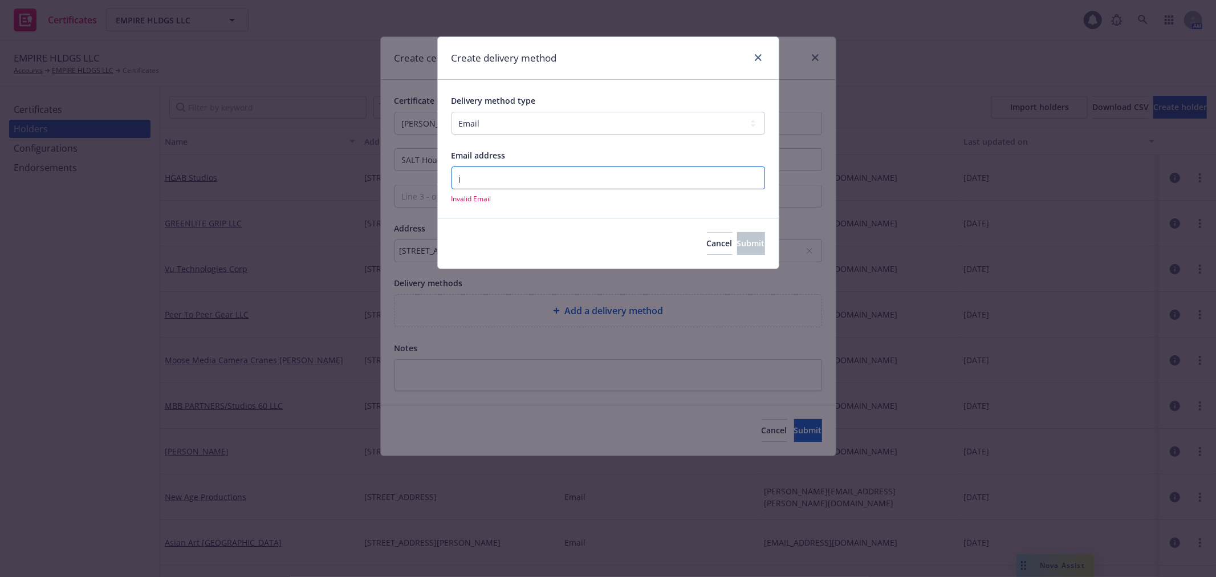
type input "jazmin@empi.re"
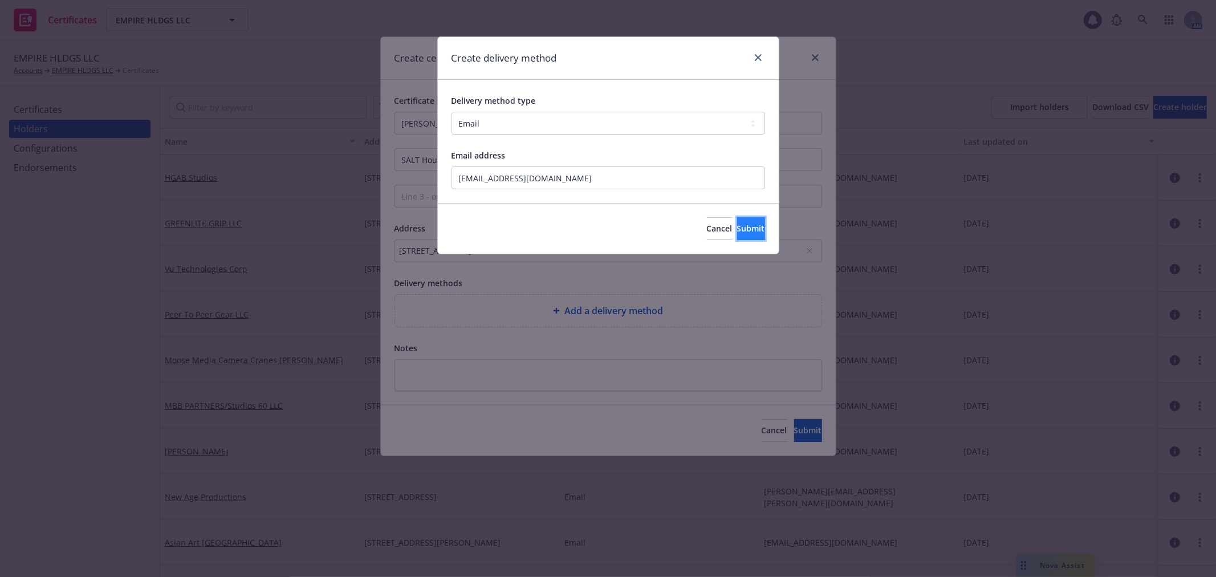
click at [751, 223] on button "Submit" at bounding box center [751, 228] width 28 height 23
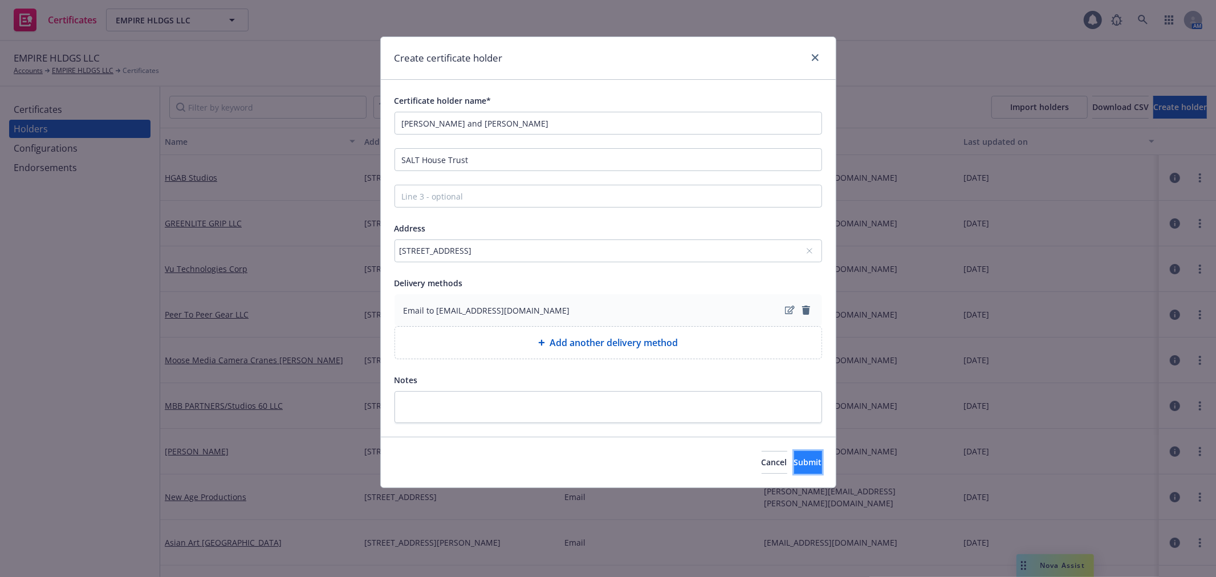
click at [795, 465] on span "Submit" at bounding box center [808, 462] width 28 height 11
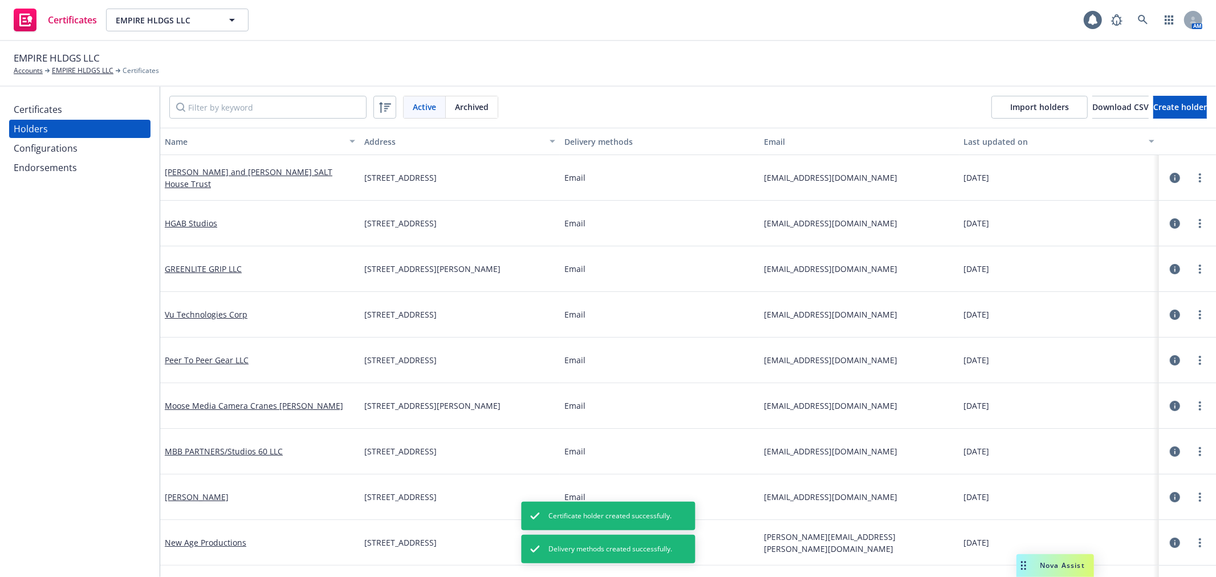
click at [80, 109] on div "Certificates" at bounding box center [80, 109] width 132 height 18
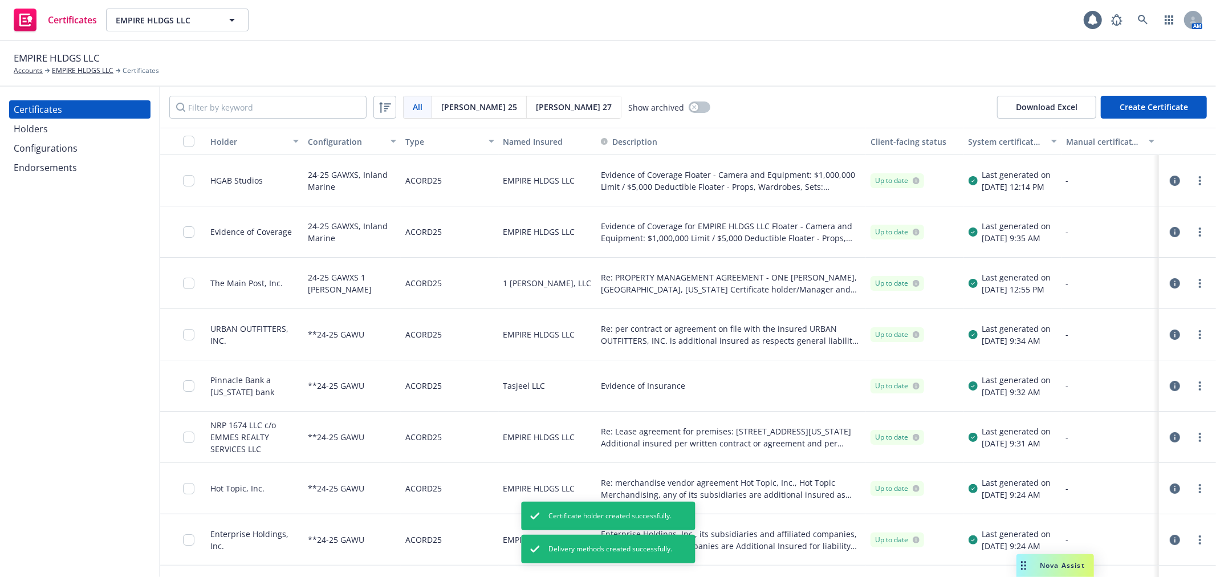
click at [1149, 112] on button "Create Certificate" at bounding box center [1154, 107] width 106 height 23
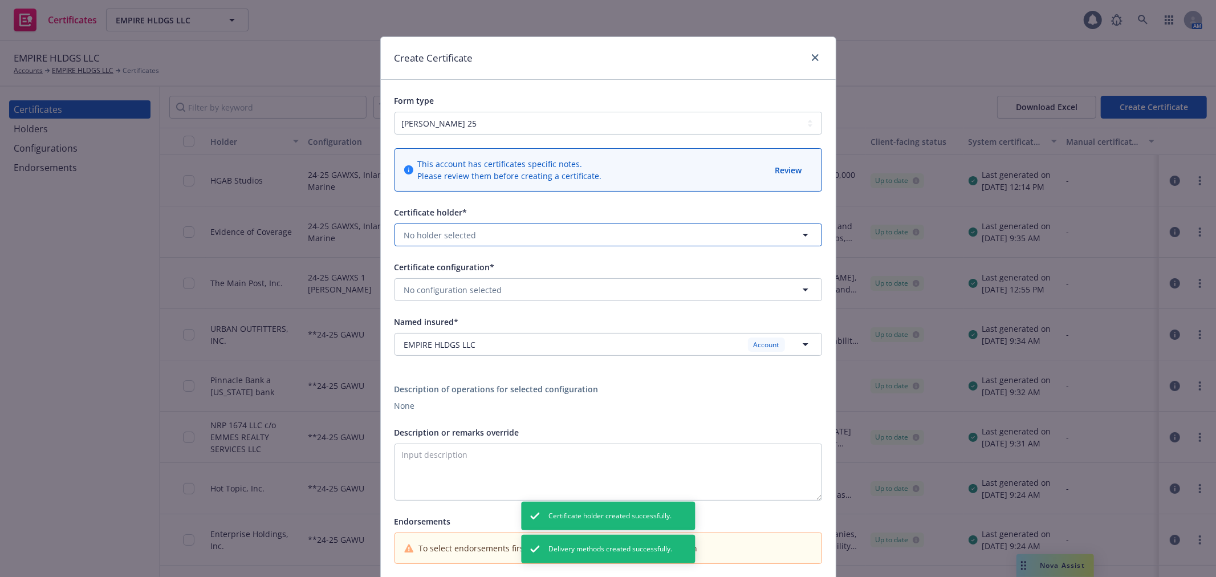
click at [492, 230] on button "No holder selected" at bounding box center [607, 234] width 427 height 23
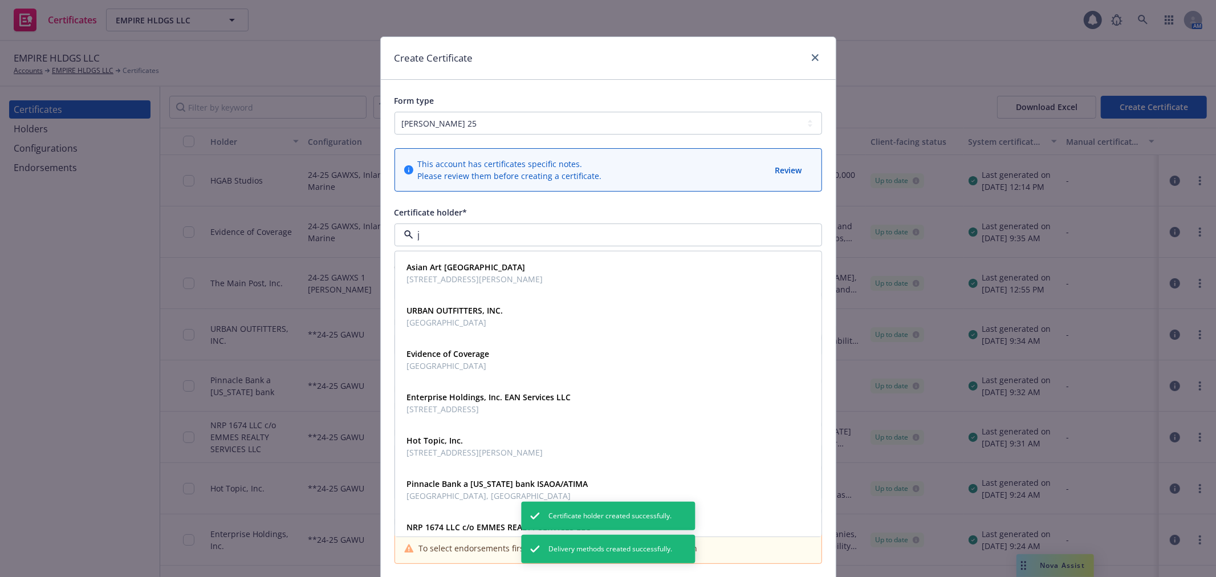
type input "j"
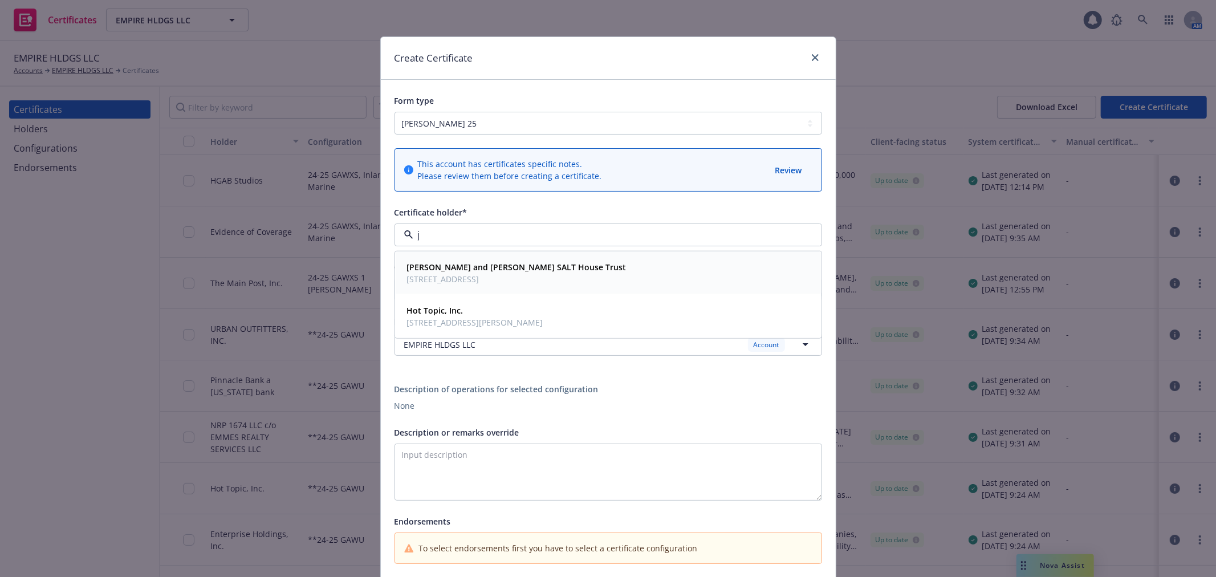
click at [486, 264] on strong "Christopher Jennings and Alexandra Tarnopolsky SALT House Trust" at bounding box center [516, 267] width 219 height 11
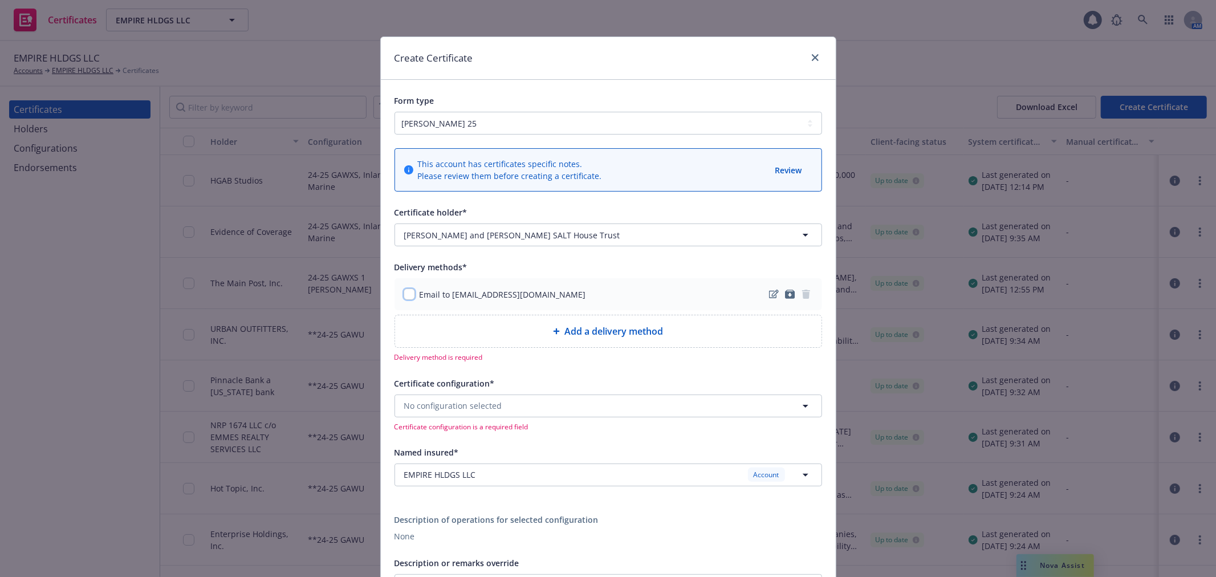
click at [404, 290] on input "checkbox" at bounding box center [409, 293] width 11 height 11
checkbox input "true"
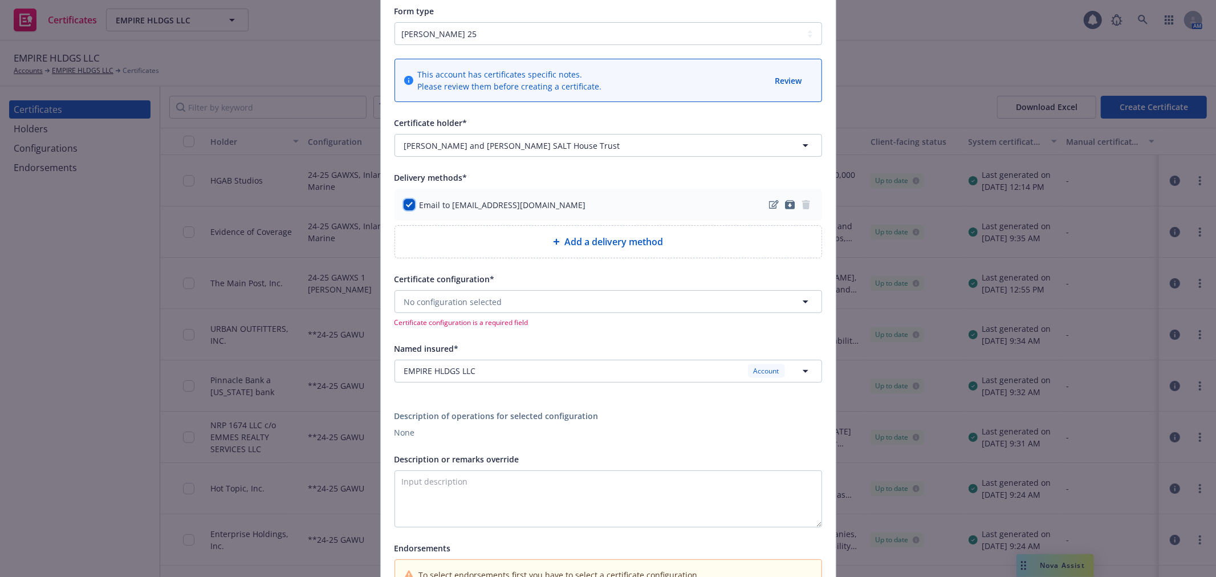
scroll to position [127, 0]
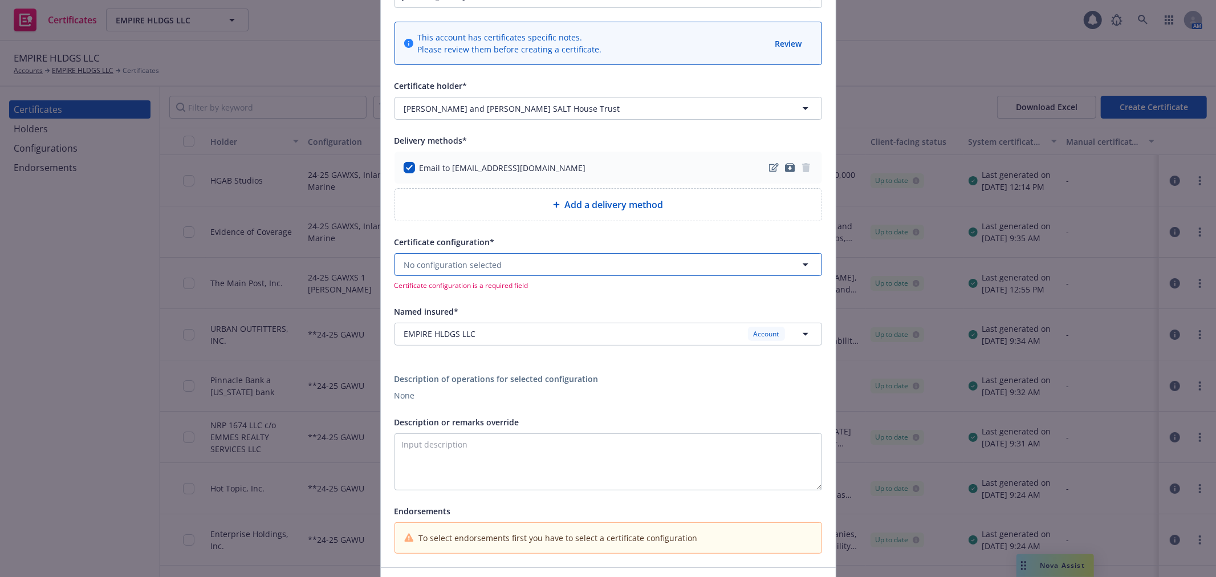
click at [559, 260] on button "No configuration selected" at bounding box center [607, 264] width 427 height 23
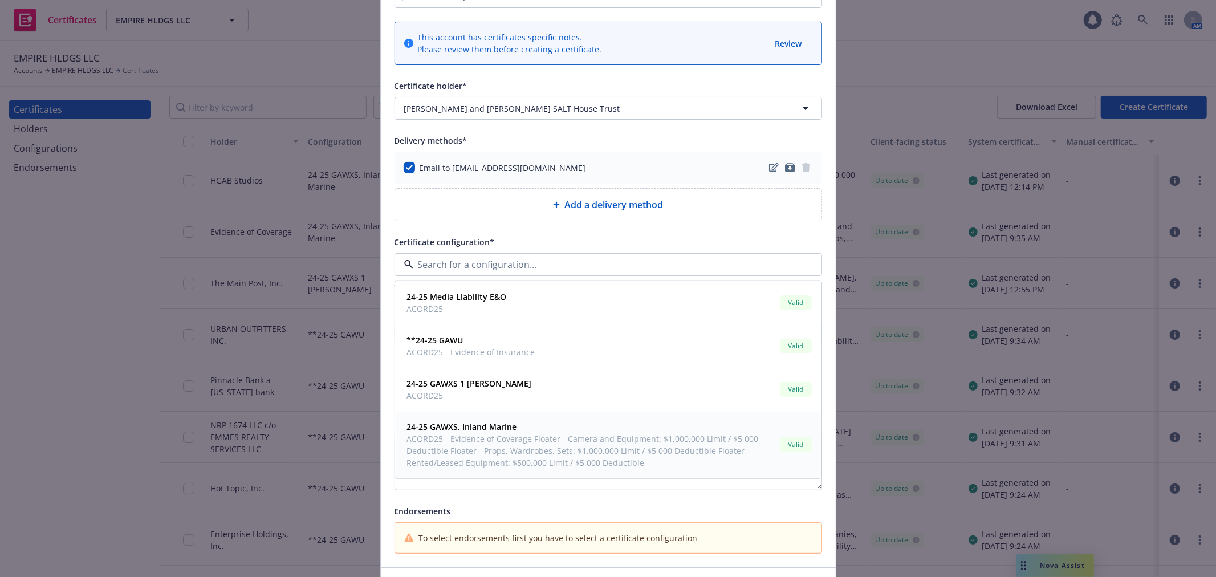
click at [510, 432] on span "24-25 GAWXS, Inland Marine" at bounding box center [591, 427] width 368 height 12
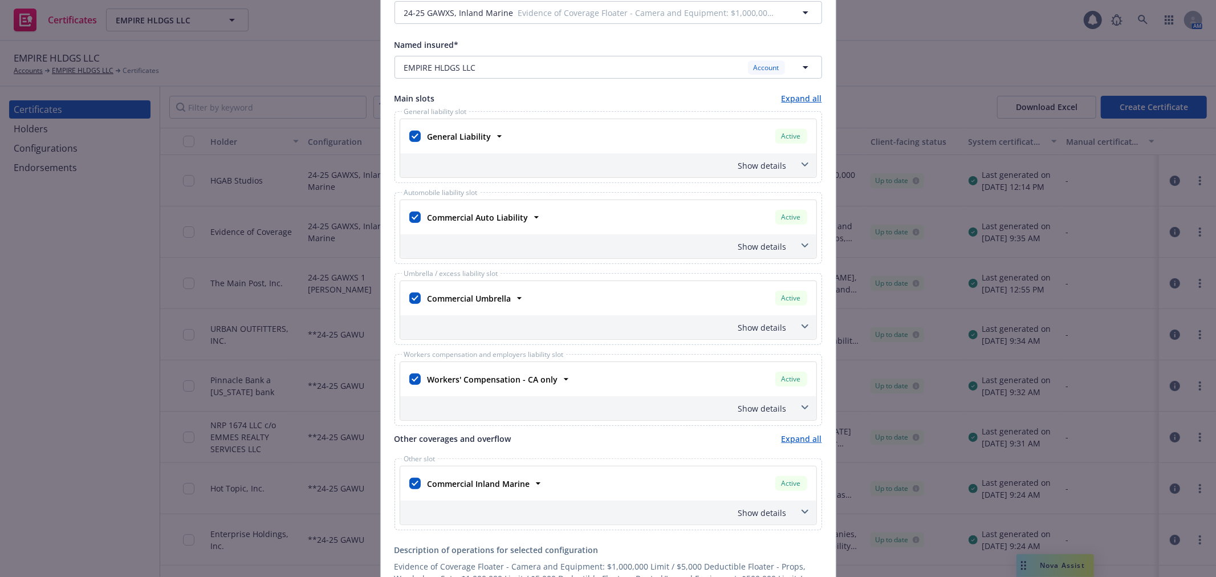
scroll to position [380, 0]
click at [409, 299] on input "checkbox" at bounding box center [414, 296] width 11 height 11
checkbox input "false"
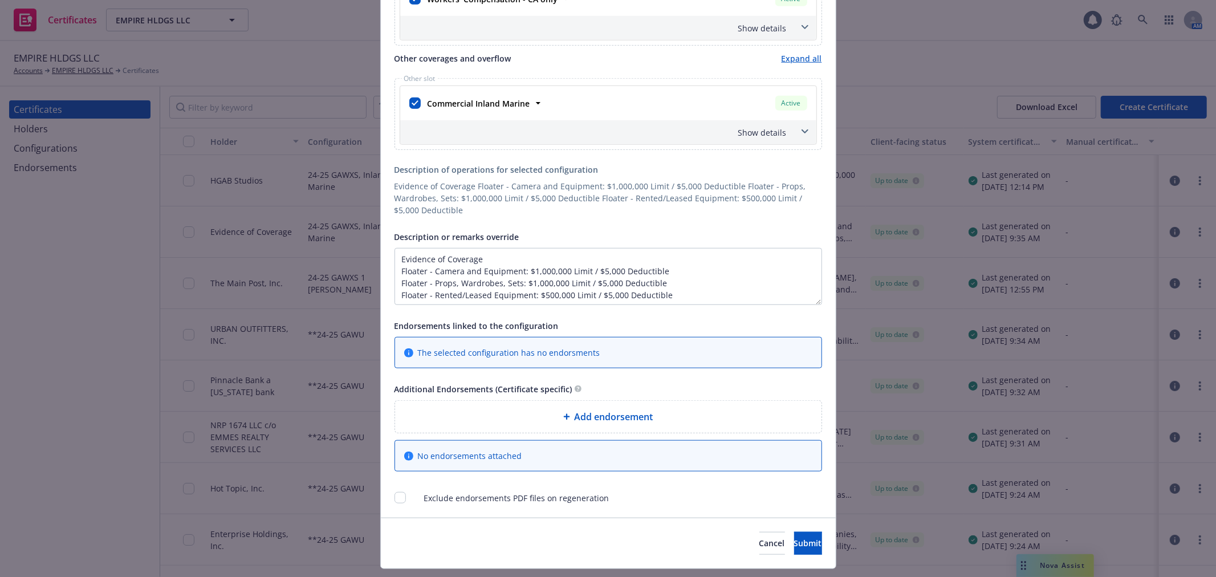
scroll to position [760, 0]
click at [394, 496] on input "checkbox" at bounding box center [399, 496] width 11 height 11
checkbox input "true"
click at [794, 544] on span "Submit" at bounding box center [808, 541] width 28 height 11
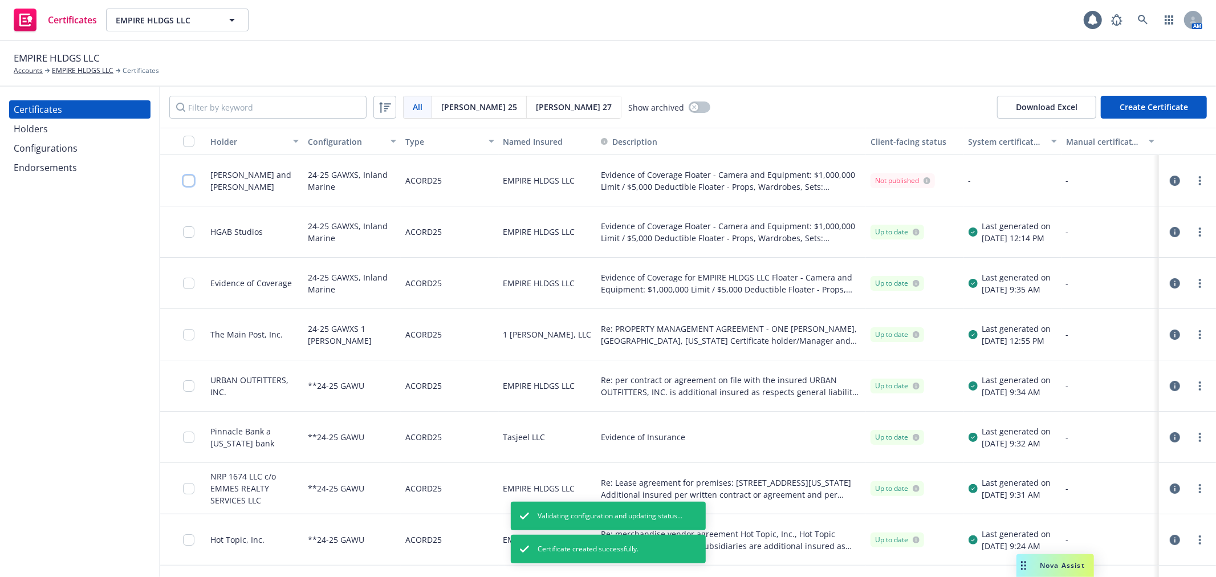
click at [185, 181] on input "checkbox" at bounding box center [188, 180] width 11 height 11
click at [1199, 179] on icon "more" at bounding box center [1200, 180] width 2 height 9
click at [1145, 249] on link "Regenerate" at bounding box center [1106, 249] width 182 height 23
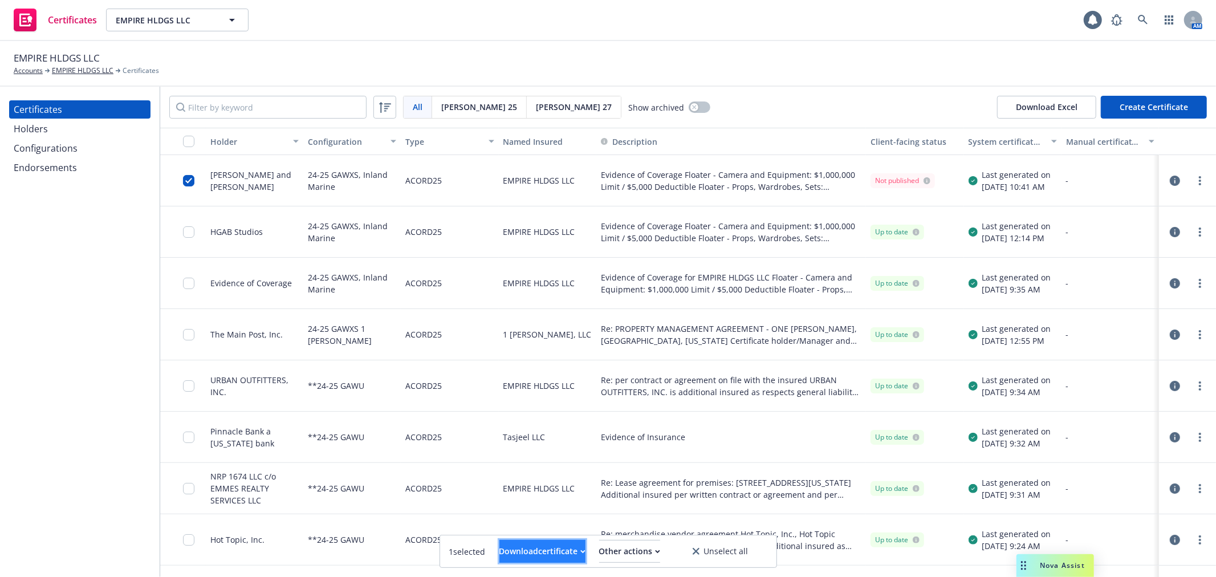
click at [511, 562] on button "Download certificate" at bounding box center [542, 551] width 86 height 23
click at [543, 529] on link "Download uneditable file" at bounding box center [483, 523] width 132 height 23
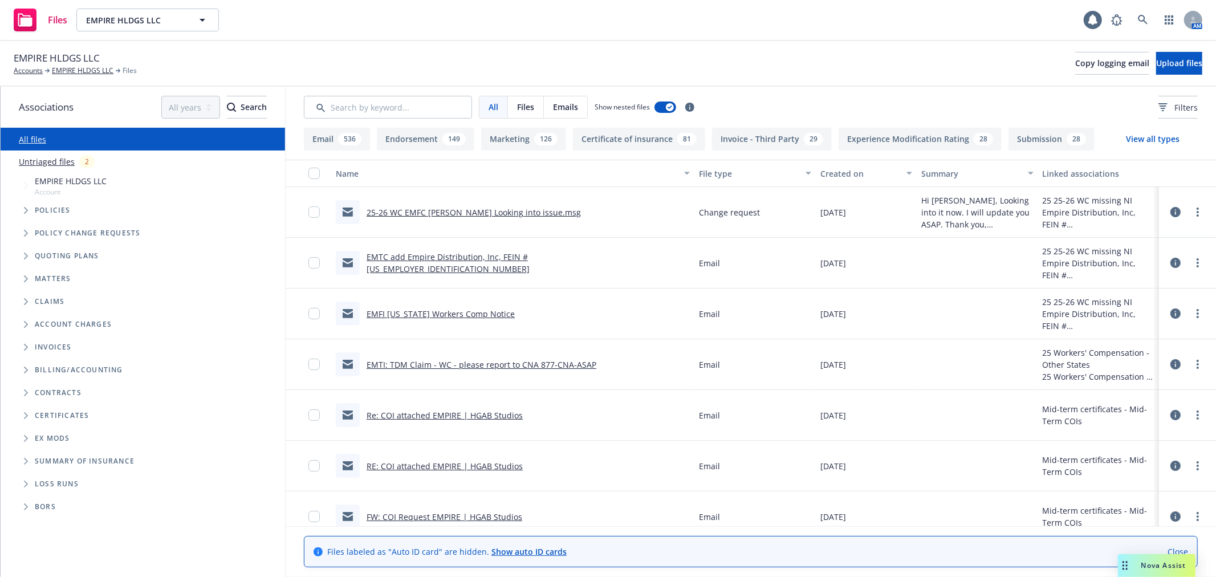
click at [20, 417] on span "Folder Tree Example" at bounding box center [26, 415] width 18 height 18
click at [34, 435] on icon "Folder Tree Example" at bounding box center [35, 436] width 5 height 7
click at [63, 504] on link "Mid-Term COIs" at bounding box center [73, 504] width 58 height 12
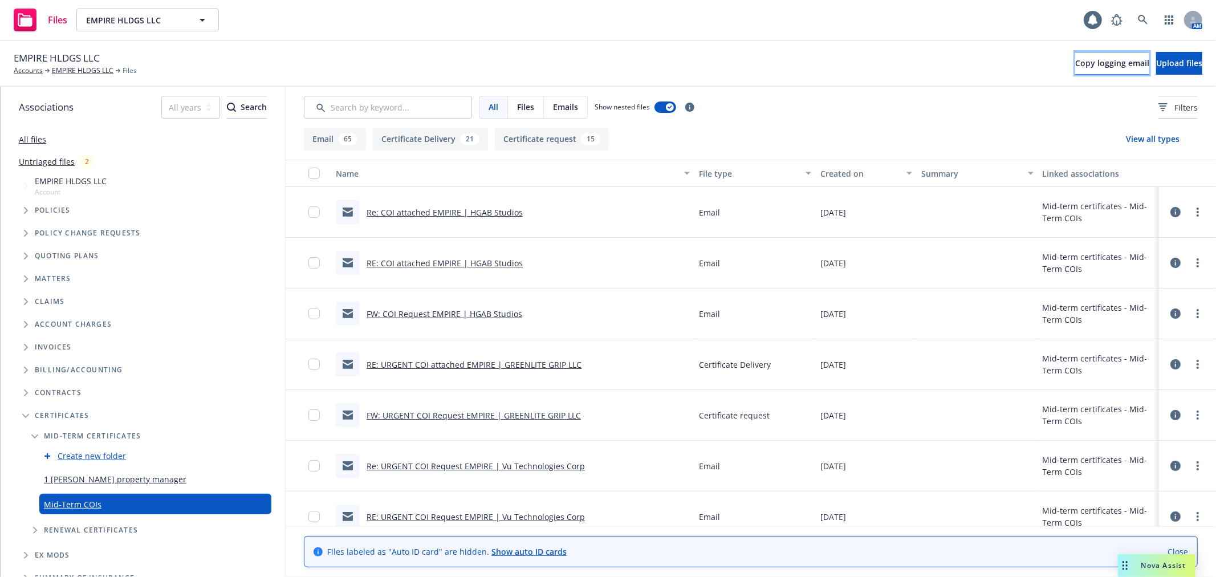
click at [1075, 66] on span "Copy logging email" at bounding box center [1112, 63] width 74 height 11
click at [1143, 17] on icon at bounding box center [1143, 20] width 10 height 10
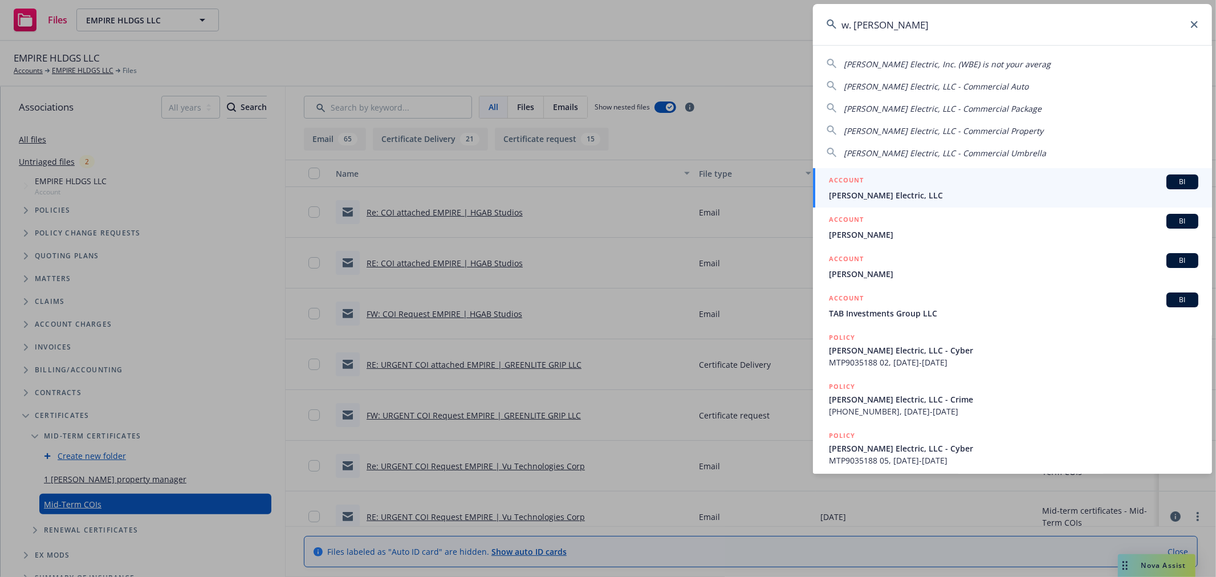
type input "w. brad"
click at [908, 190] on div "ACCOUNT BI W. Bradley Electric, LLC" at bounding box center [1013, 187] width 369 height 27
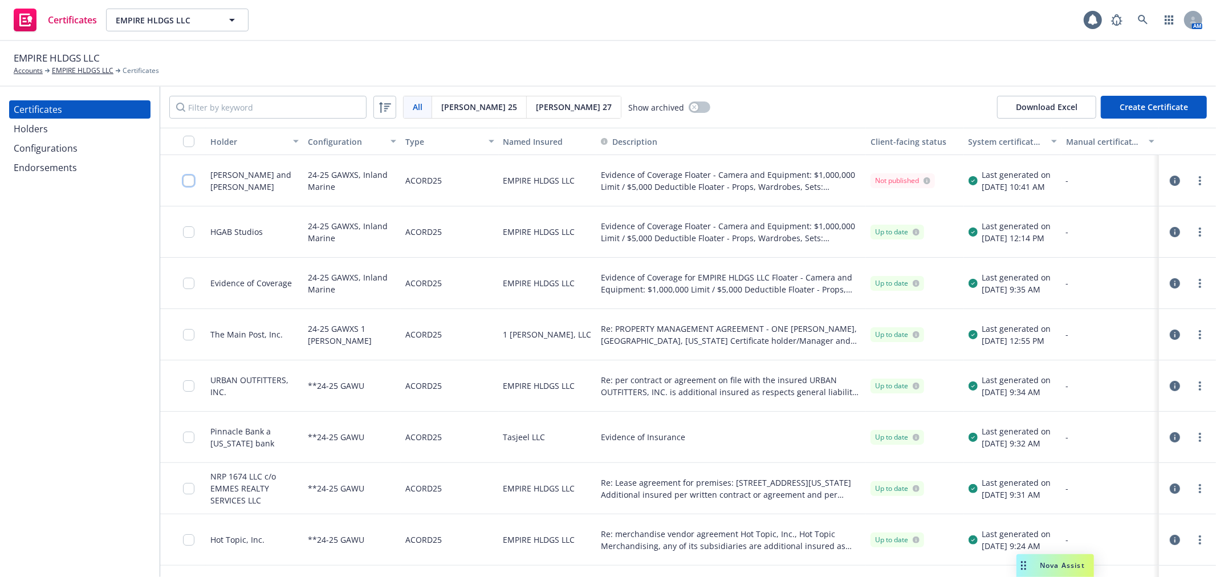
click at [189, 181] on input "checkbox" at bounding box center [188, 180] width 11 height 11
click at [499, 553] on div "Download certificate" at bounding box center [542, 551] width 86 height 22
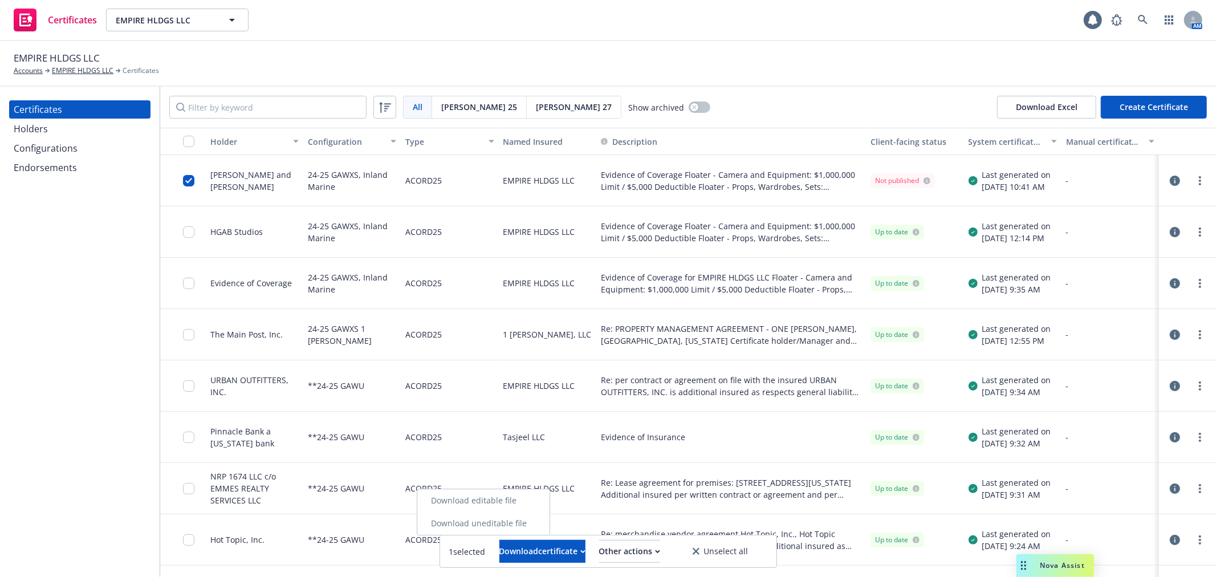
click at [508, 529] on link "Download uneditable file" at bounding box center [483, 523] width 132 height 23
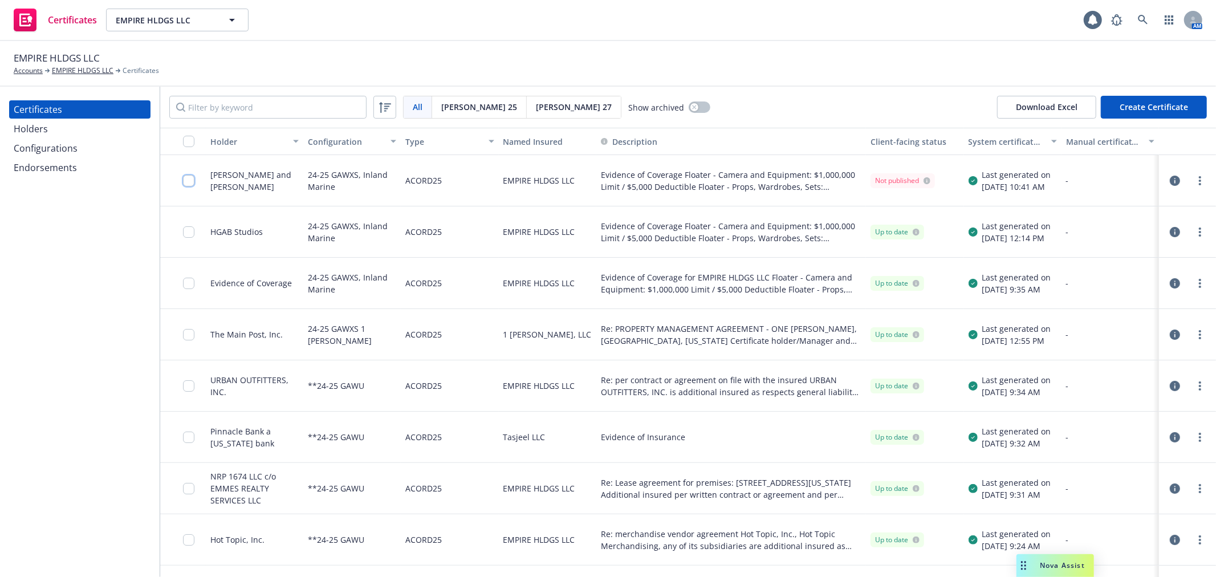
click at [183, 180] on input "checkbox" at bounding box center [188, 180] width 11 height 11
click at [660, 559] on div "Other actions" at bounding box center [629, 551] width 61 height 22
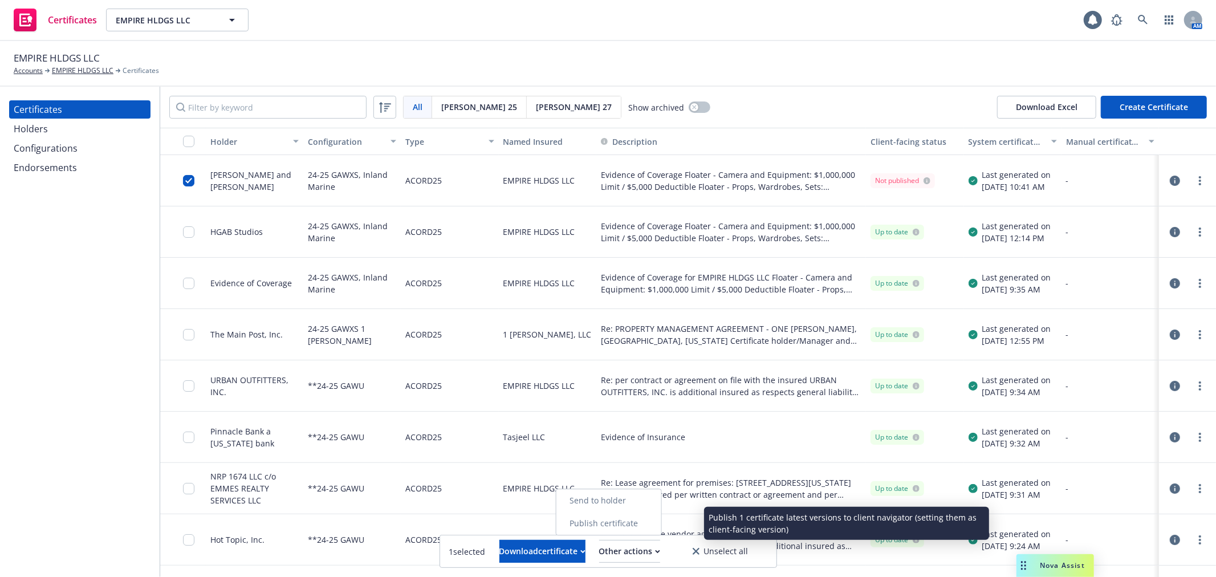
click at [661, 528] on link "Publish certificate" at bounding box center [608, 523] width 105 height 23
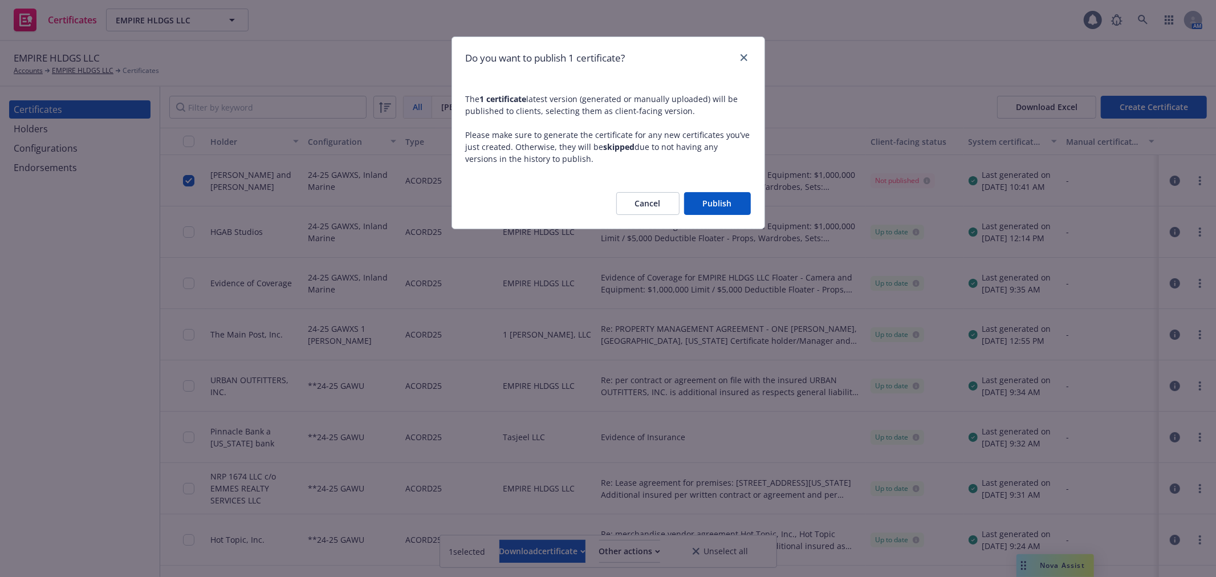
click at [727, 200] on button "Publish" at bounding box center [717, 203] width 67 height 23
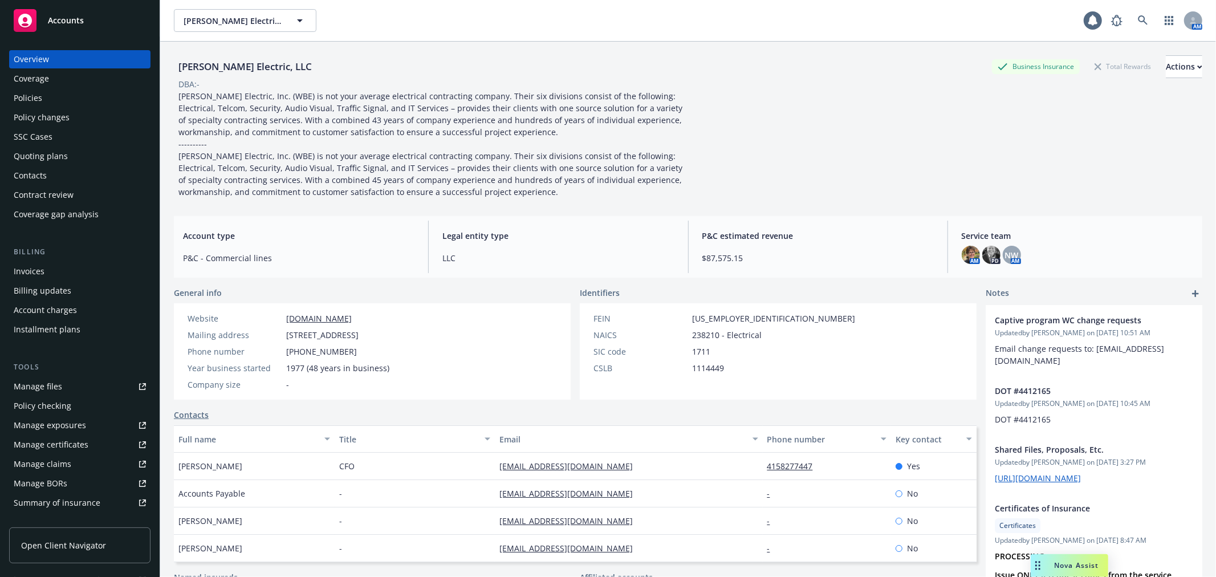
click at [60, 393] on div "Manage files" at bounding box center [38, 386] width 48 height 18
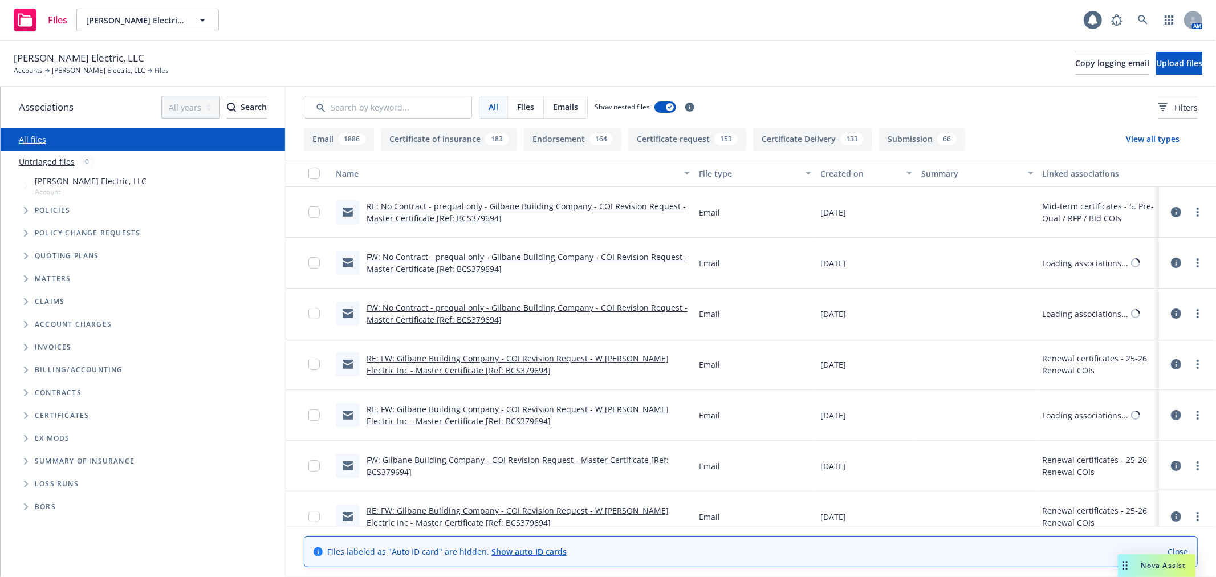
click at [25, 415] on icon "Folder Tree Example" at bounding box center [26, 415] width 5 height 7
click at [30, 437] on span "Folder Tree Example" at bounding box center [35, 436] width 18 height 18
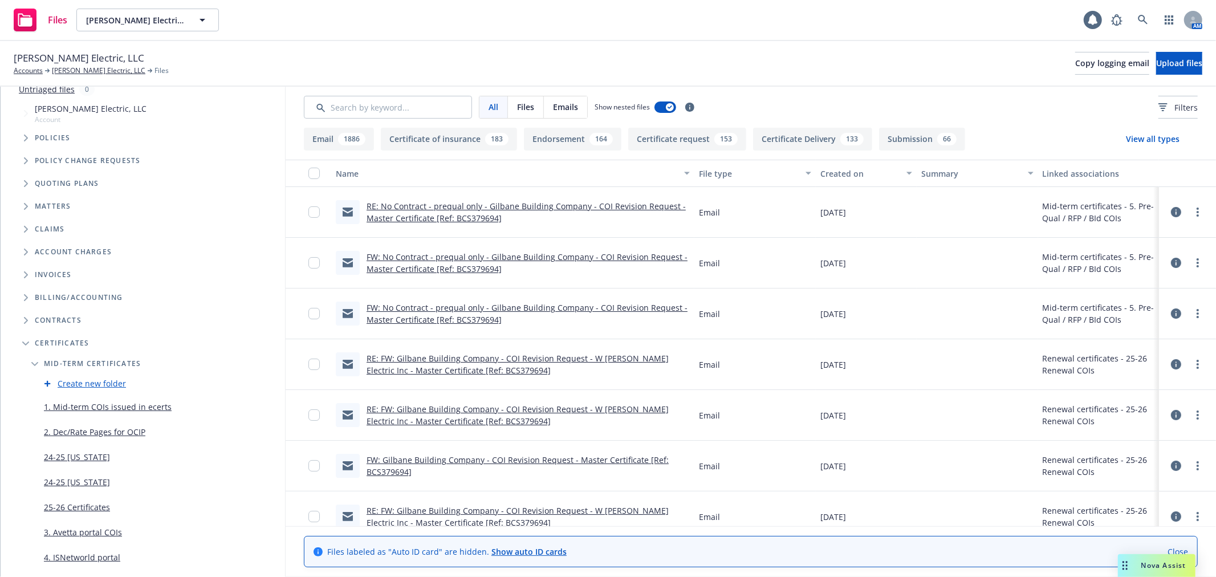
scroll to position [63, 0]
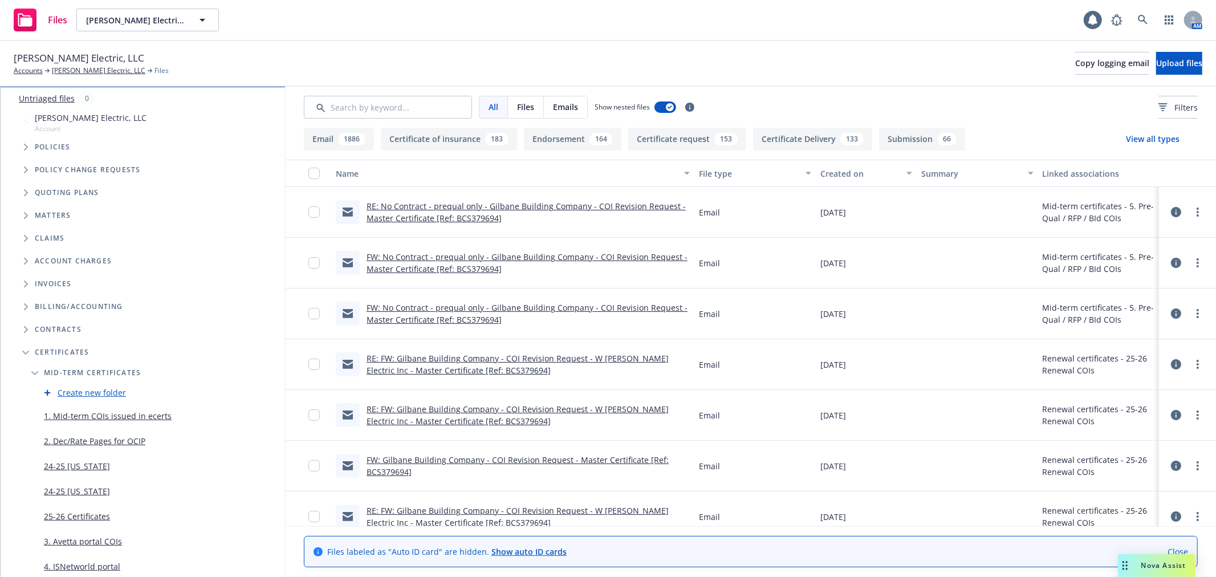
click at [82, 393] on link "Create new folder" at bounding box center [92, 392] width 68 height 12
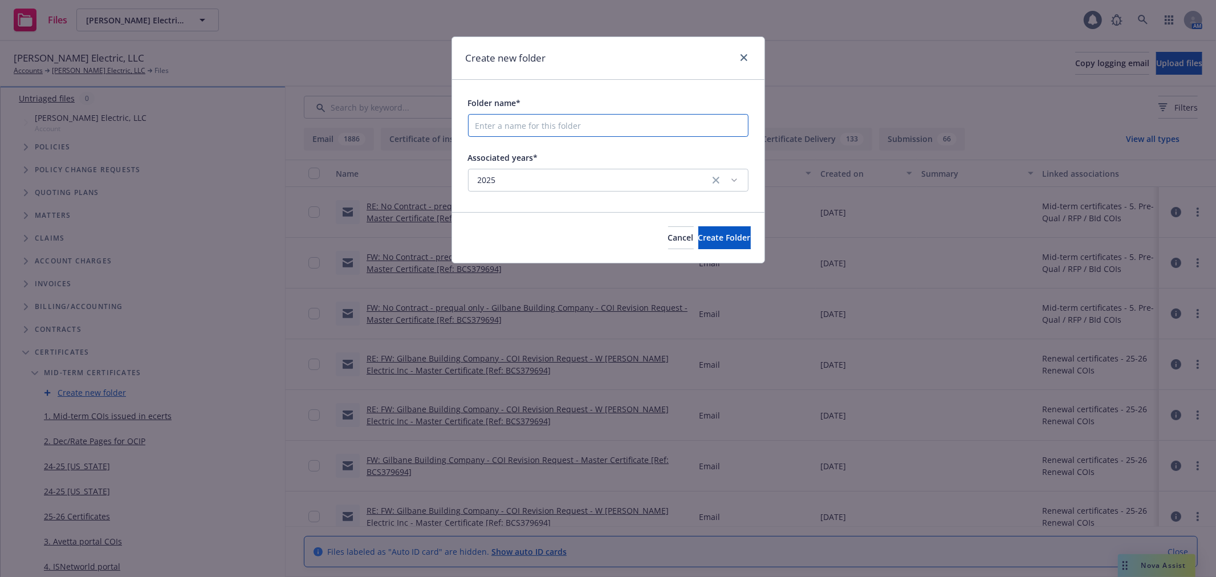
click at [492, 128] on input "Folder name*" at bounding box center [608, 125] width 280 height 23
type input "[GEOGRAPHIC_DATA] Co"
click at [712, 241] on span "Create Folder" at bounding box center [724, 237] width 52 height 11
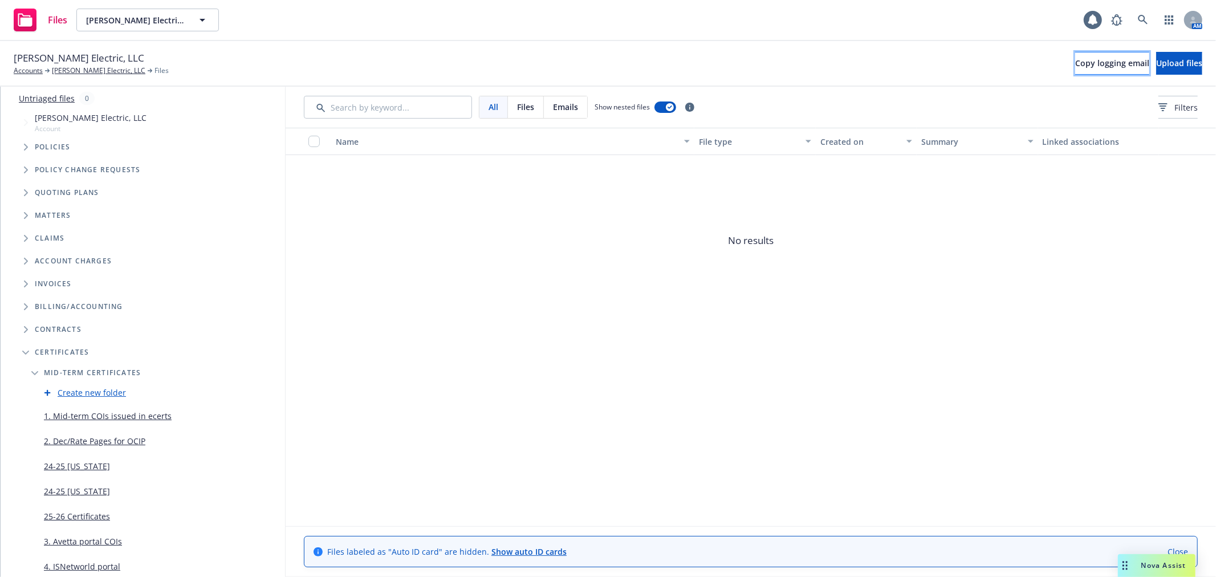
click at [1075, 65] on span "Copy logging email" at bounding box center [1112, 63] width 74 height 11
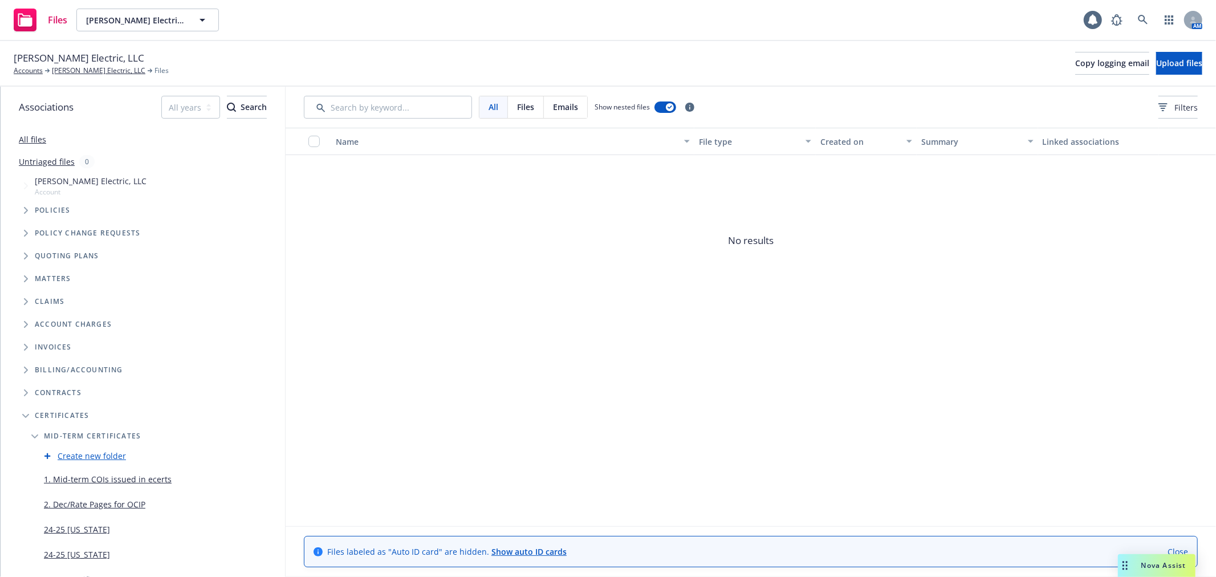
click at [26, 143] on link "All files" at bounding box center [32, 139] width 27 height 11
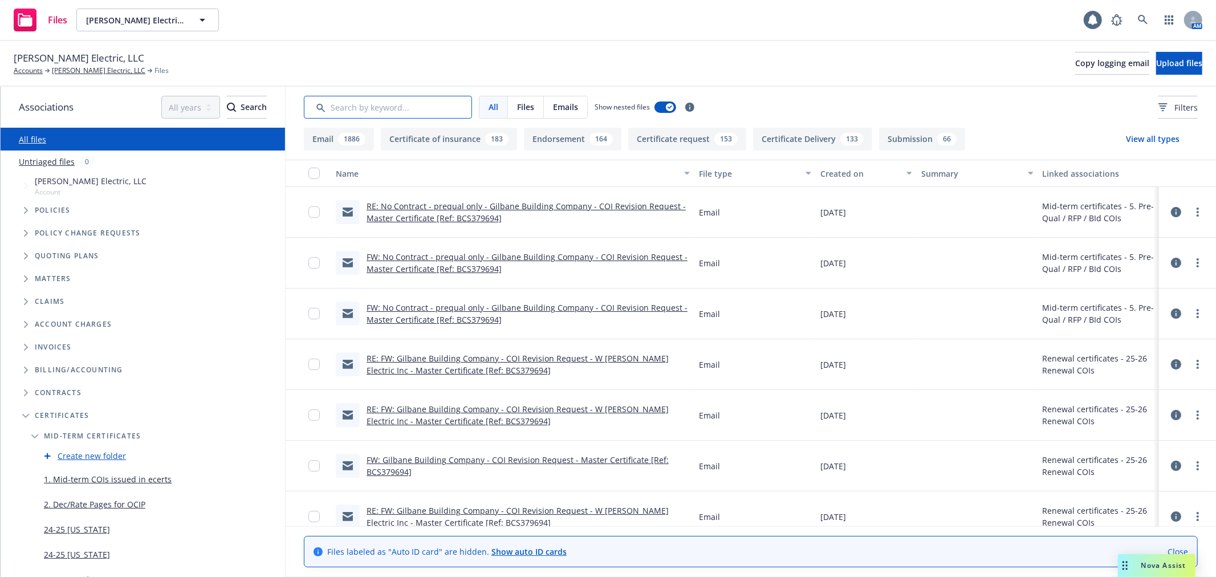
click at [402, 109] on input "Search by keyword..." at bounding box center [388, 107] width 168 height 23
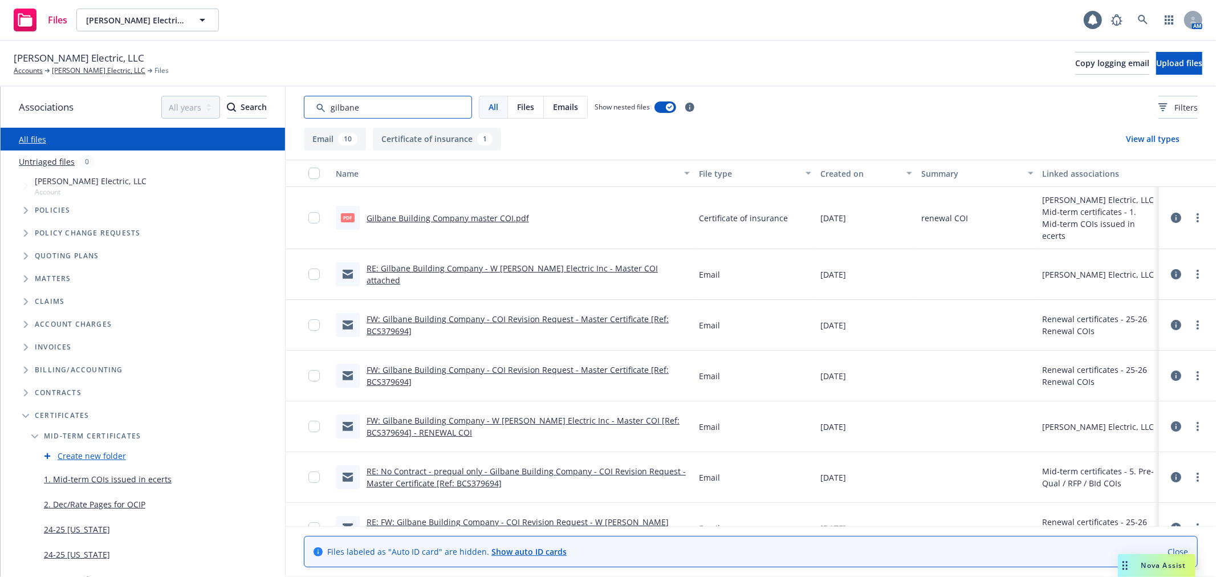
type input "gilbane"
click at [314, 176] on input "checkbox" at bounding box center [313, 173] width 11 height 11
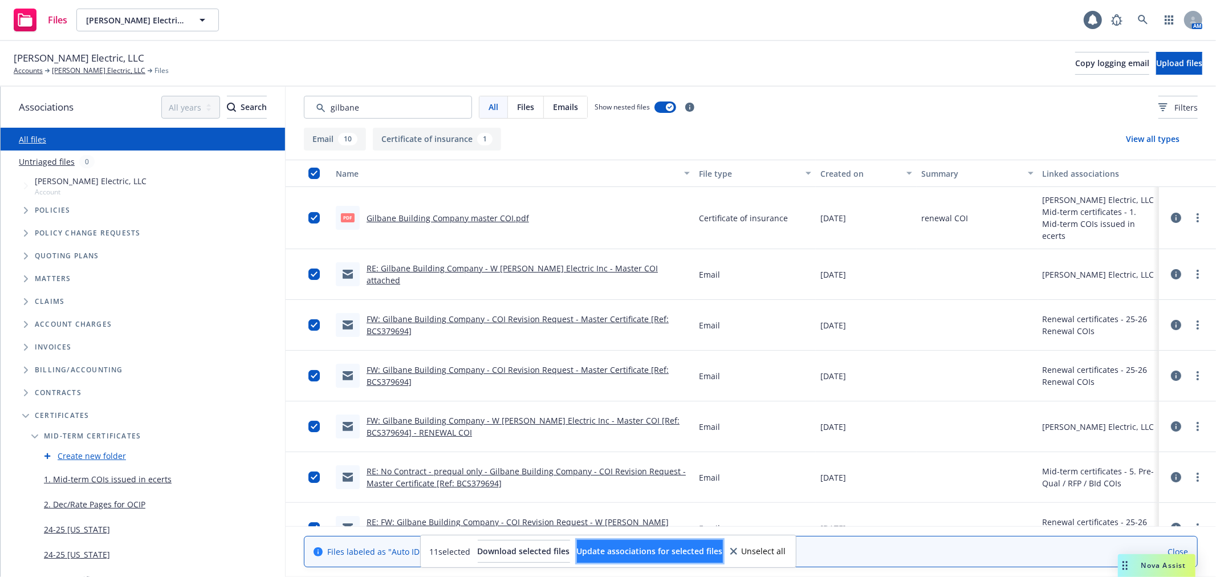
click at [676, 549] on span "Update associations for selected files" at bounding box center [650, 550] width 146 height 11
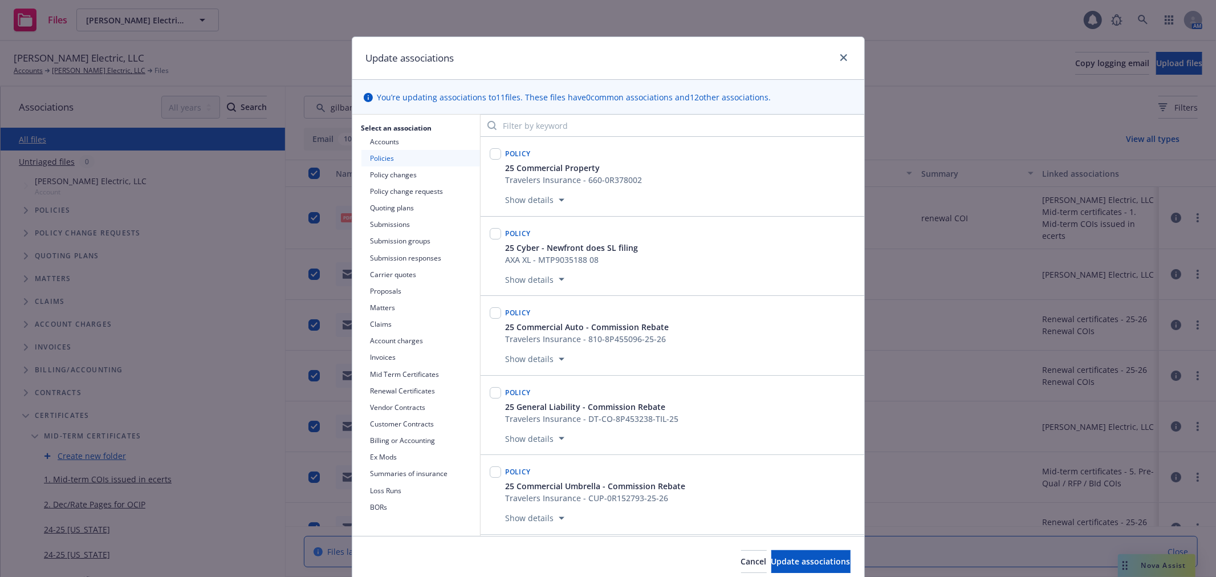
click at [394, 377] on button "Mid Term Certificates" at bounding box center [420, 374] width 119 height 17
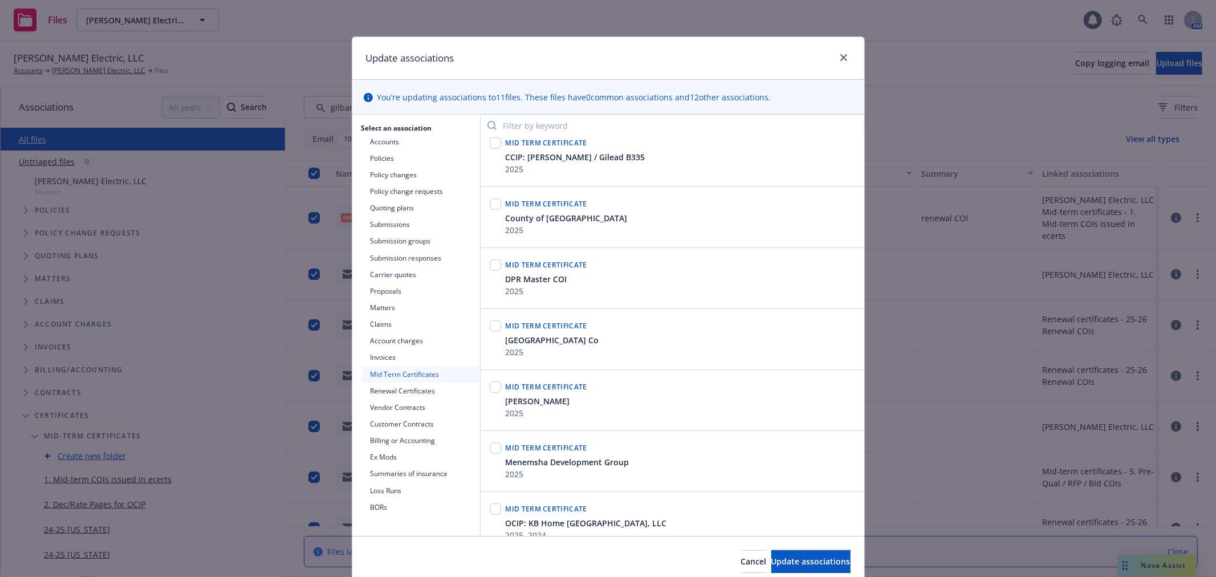
scroll to position [697, 0]
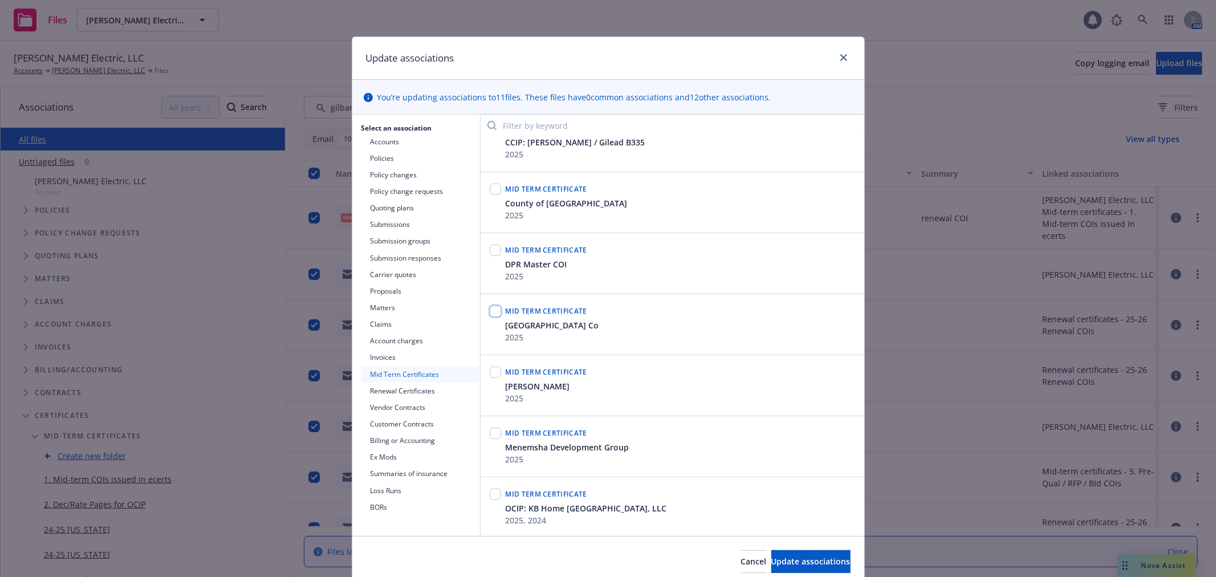
click at [490, 310] on input "checkbox" at bounding box center [495, 311] width 11 height 11
checkbox input "true"
click at [790, 555] on button "Update associations" at bounding box center [810, 561] width 79 height 23
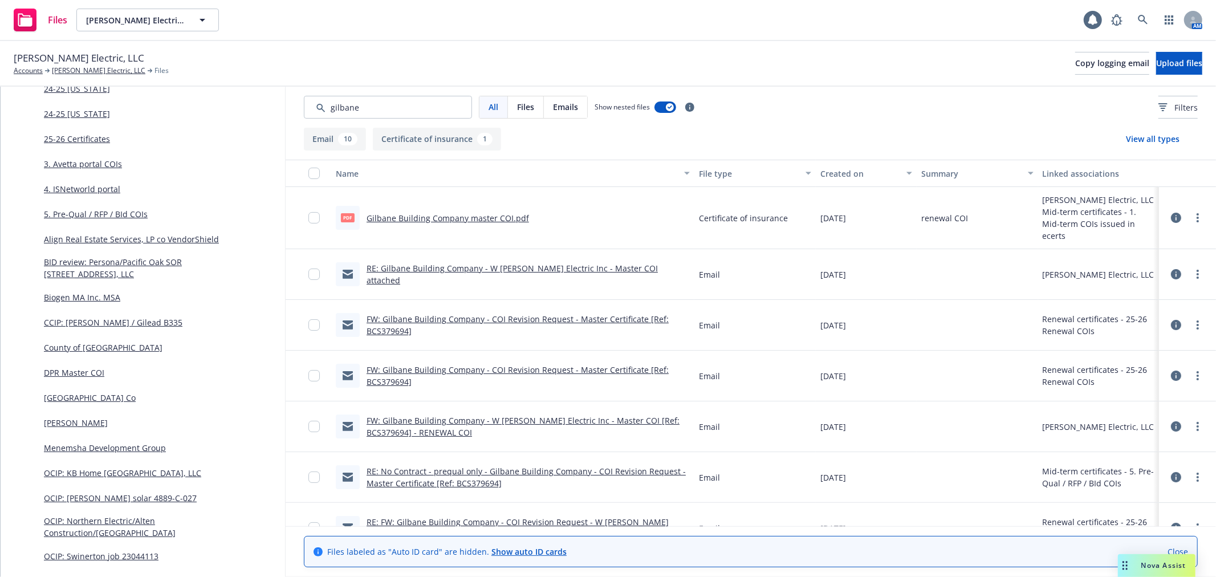
scroll to position [443, 0]
click at [78, 393] on link "[GEOGRAPHIC_DATA] Co" at bounding box center [90, 395] width 92 height 12
click at [839, 170] on div "Created on" at bounding box center [859, 174] width 79 height 12
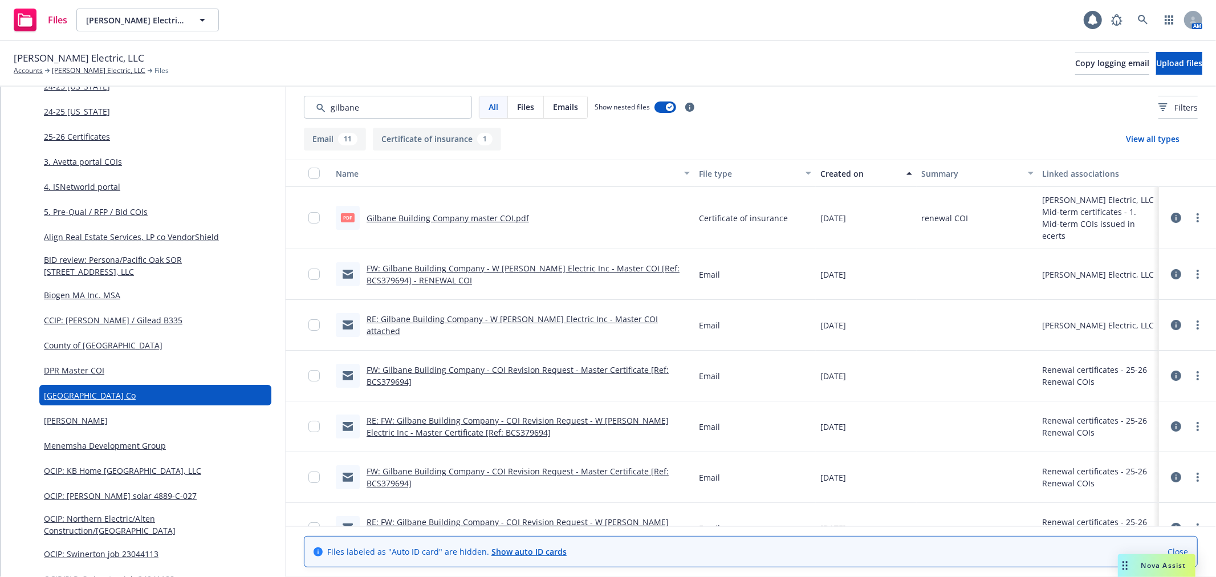
click at [839, 170] on div "Created on" at bounding box center [859, 174] width 79 height 12
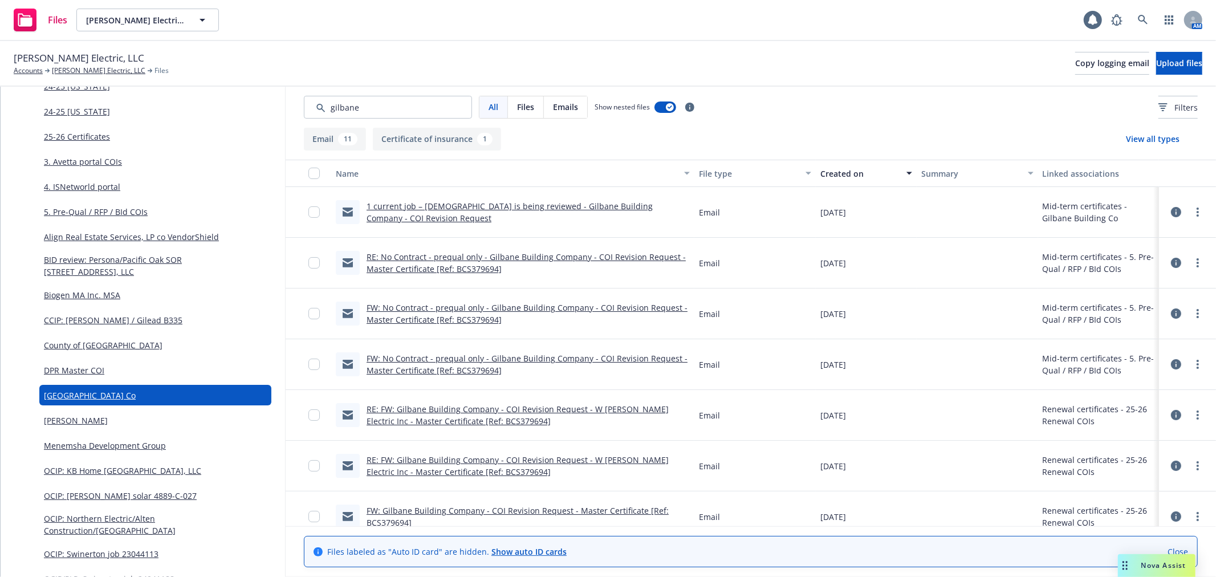
click at [561, 257] on link "RE: No Contract - prequal only - Gilbane Building Company - COI Revision Reques…" at bounding box center [526, 262] width 319 height 23
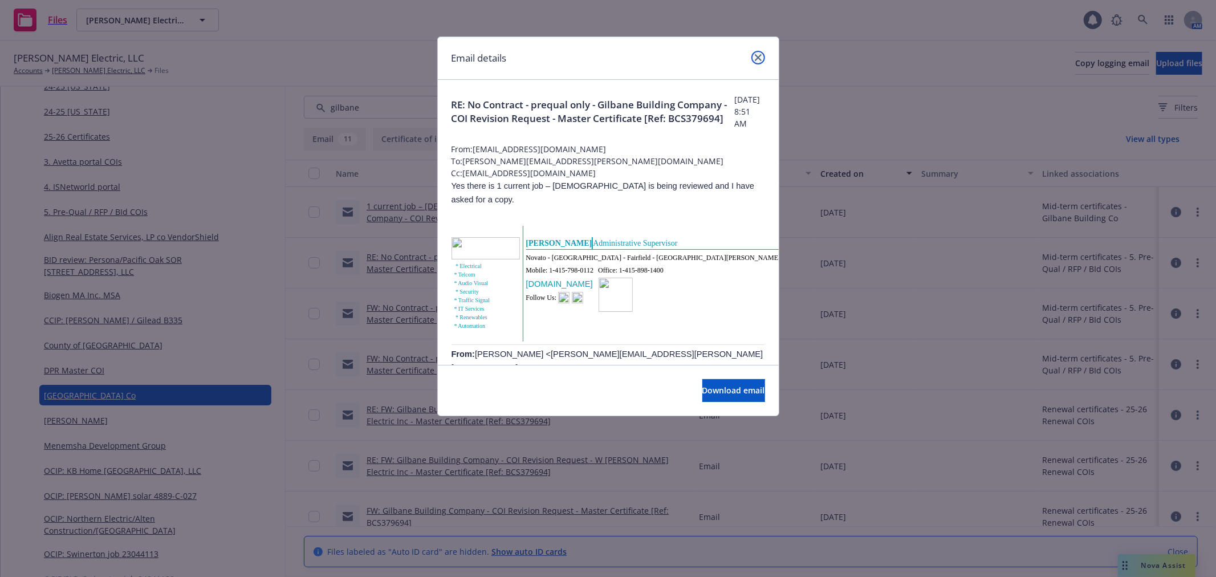
click at [755, 56] on icon "close" at bounding box center [758, 57] width 7 height 7
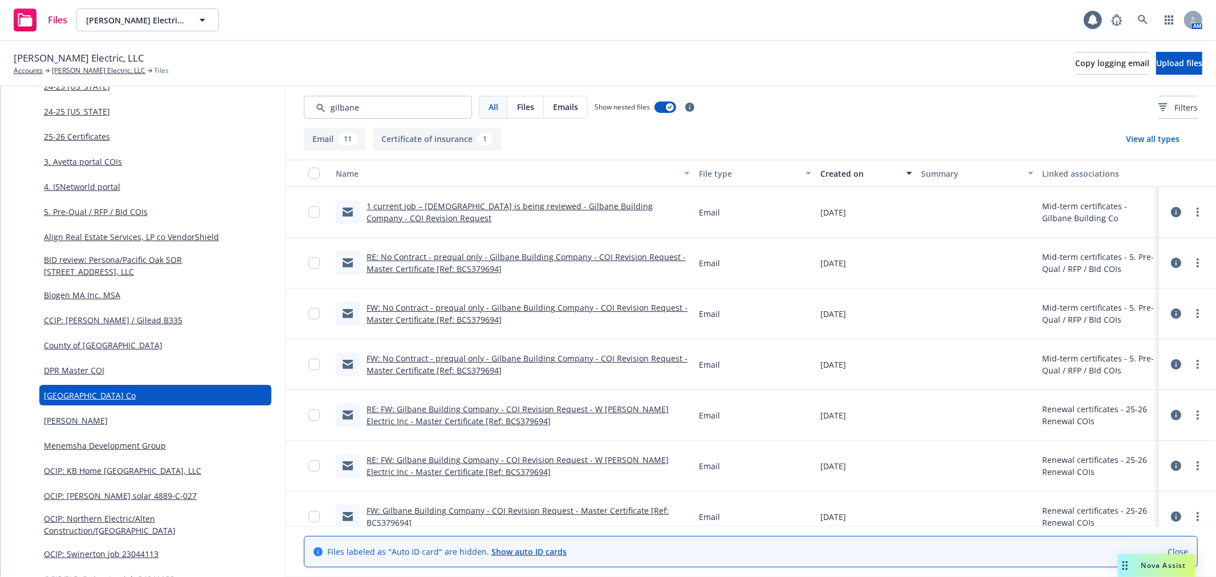
click at [453, 307] on link "FW: No Contract - prequal only - Gilbane Building Company - COI Revision Reques…" at bounding box center [527, 313] width 321 height 23
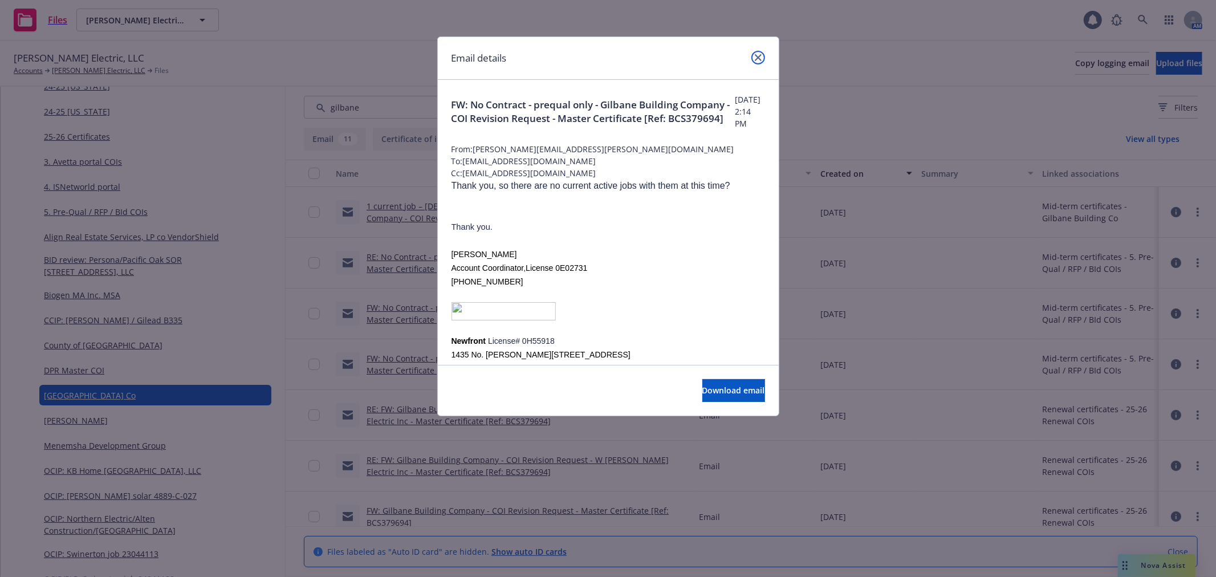
click at [761, 59] on link "close" at bounding box center [758, 58] width 14 height 14
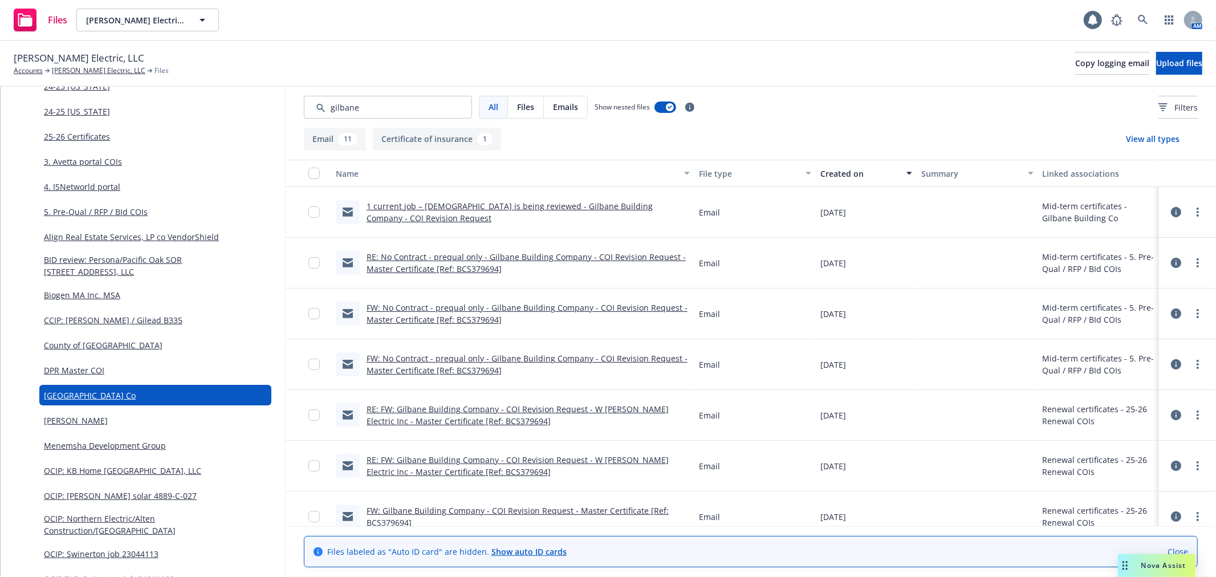
click at [488, 407] on link "RE: FW: Gilbane Building Company - COI Revision Request - W [PERSON_NAME] Elect…" at bounding box center [518, 415] width 302 height 23
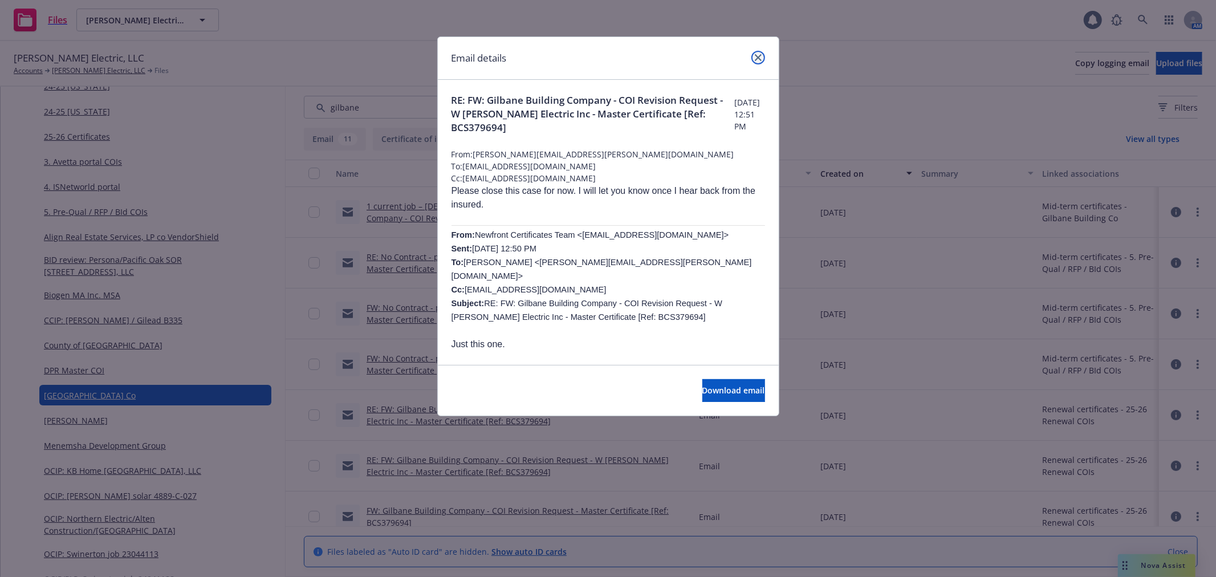
click at [755, 55] on icon "close" at bounding box center [758, 57] width 7 height 7
